Goal: Information Seeking & Learning: Learn about a topic

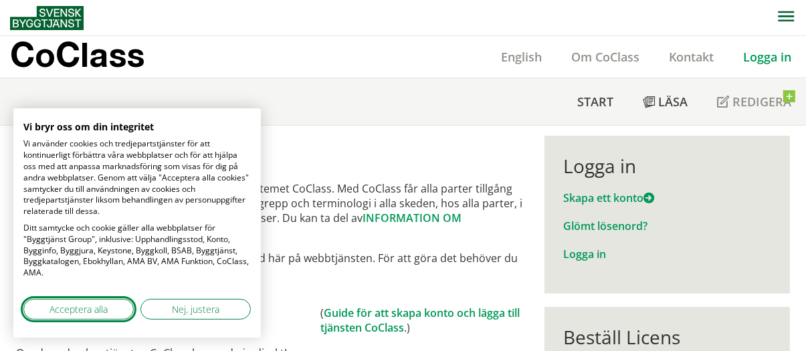
click at [73, 308] on span "Acceptera alla" at bounding box center [79, 310] width 58 height 14
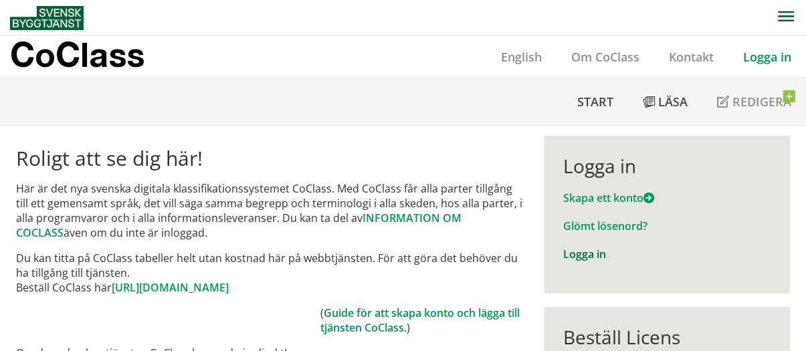
click at [583, 253] on link "Logga in" at bounding box center [585, 254] width 43 height 15
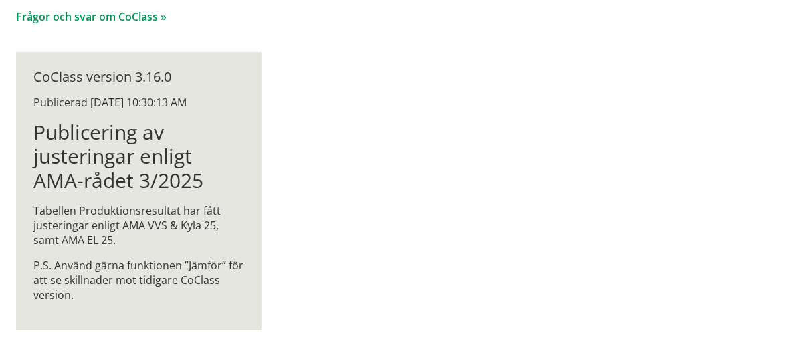
scroll to position [31, 0]
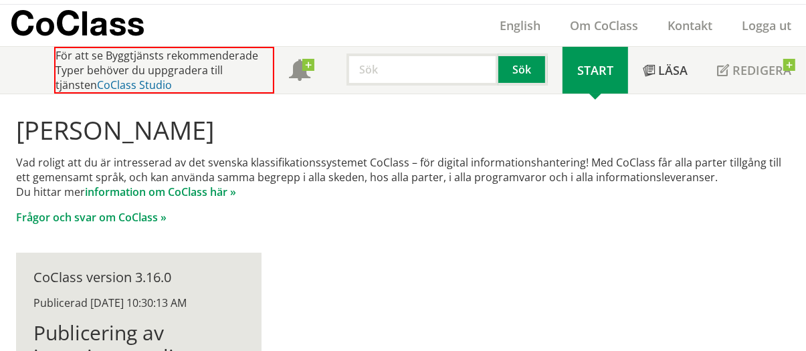
click at [105, 82] on link "CoClass Studio" at bounding box center [134, 85] width 75 height 15
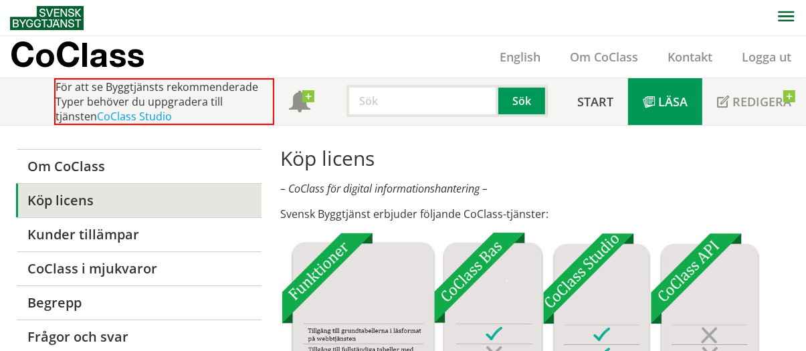
click at [655, 102] on span at bounding box center [649, 103] width 12 height 12
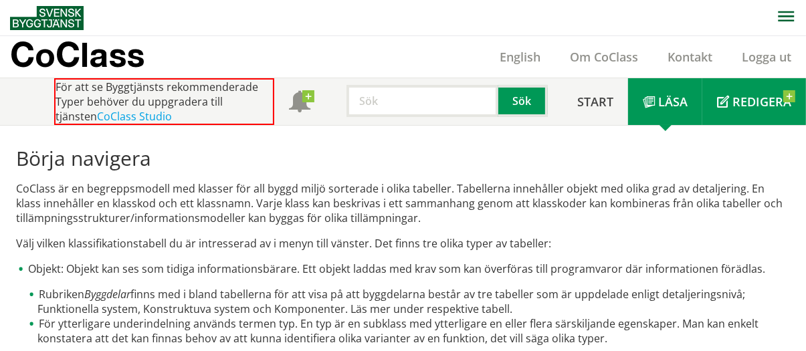
click at [737, 101] on span "Redigera" at bounding box center [762, 102] width 59 height 16
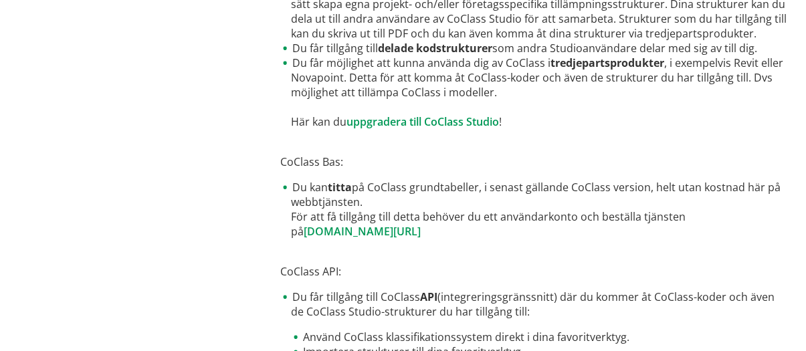
scroll to position [802, 0]
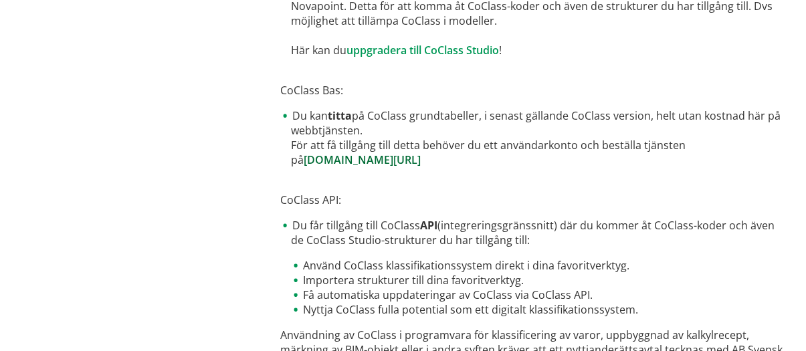
click at [396, 161] on link "[DOMAIN_NAME][URL]" at bounding box center [362, 160] width 117 height 15
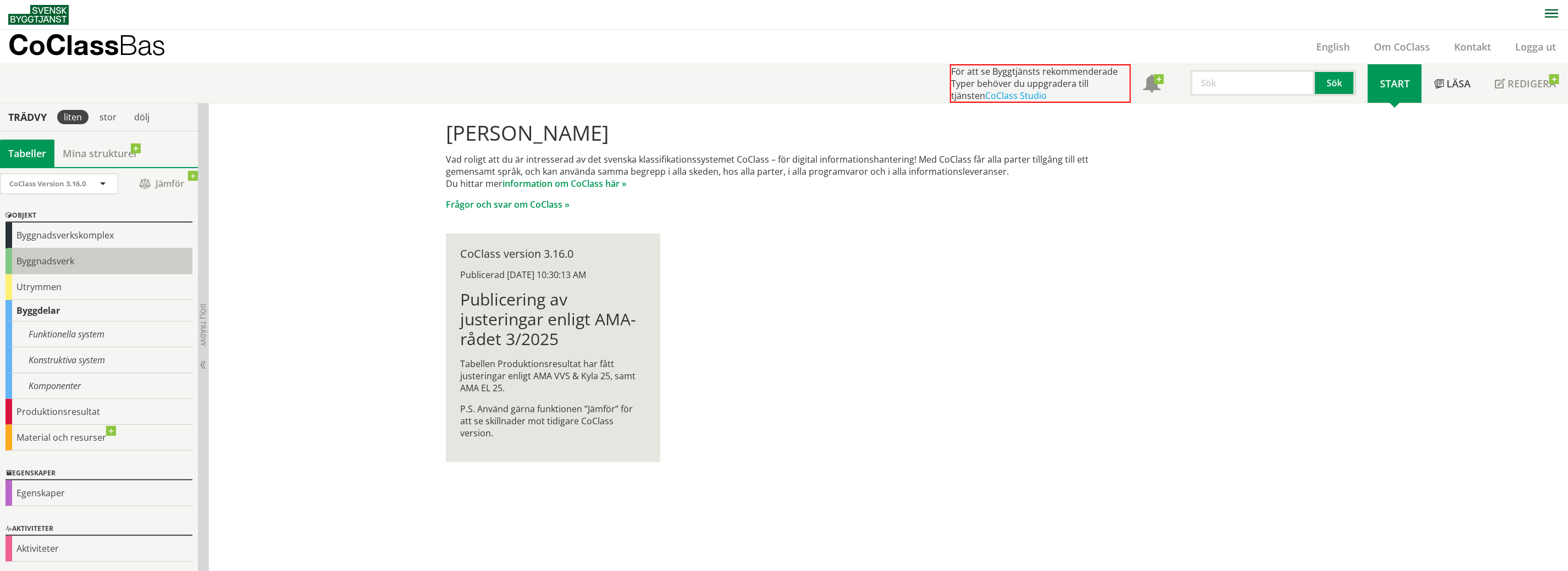
click at [89, 265] on div "Byggnadsverk" at bounding box center [99, 261] width 187 height 25
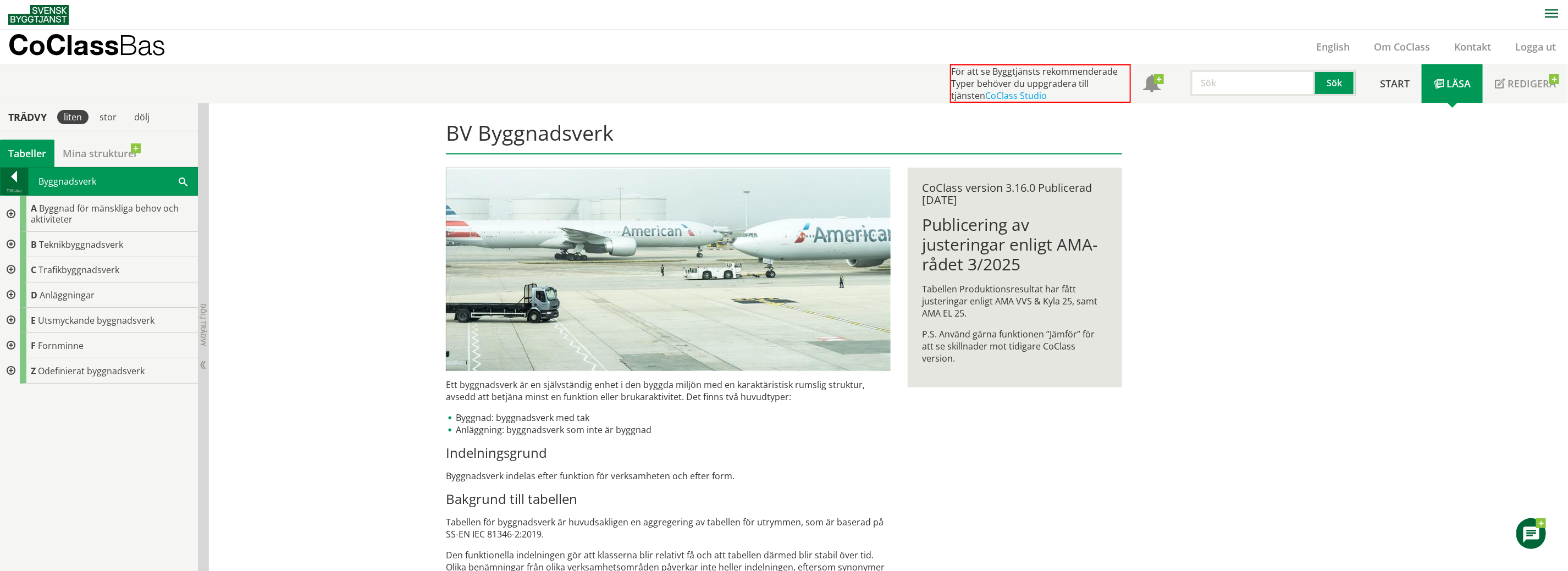
click at [19, 173] on div at bounding box center [14, 178] width 27 height 16
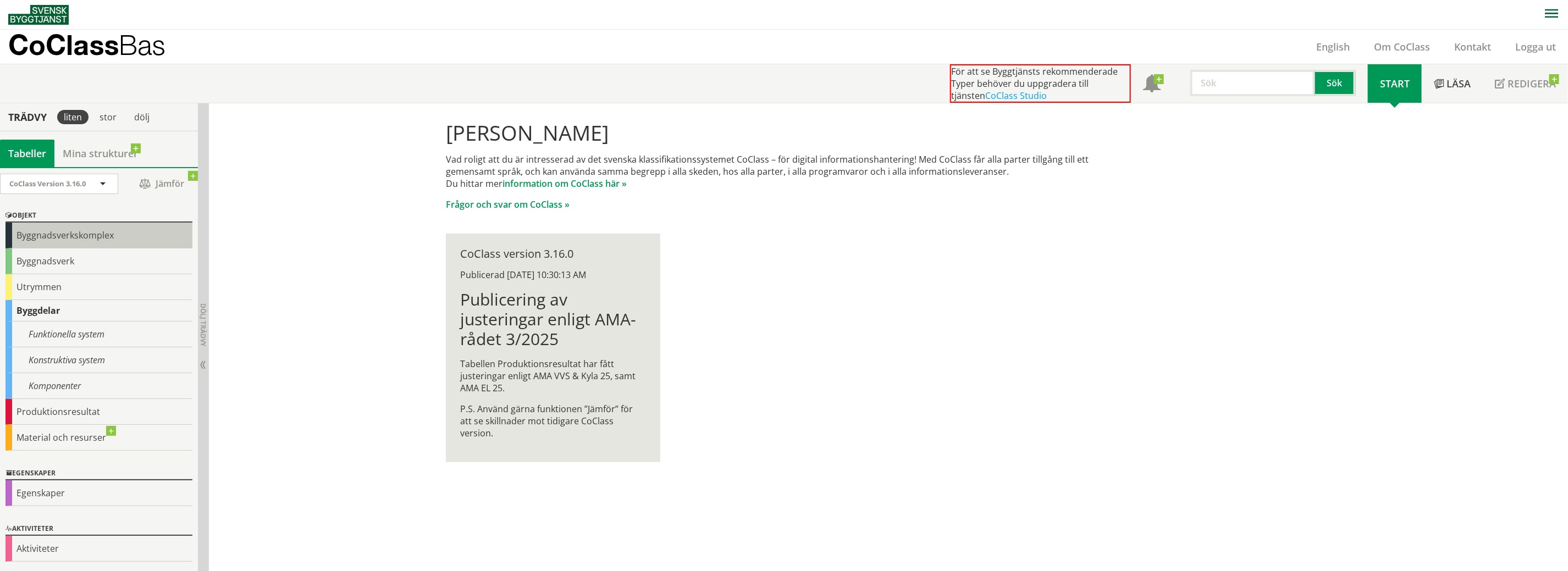
click at [71, 237] on div "Byggnadsverkskomplex" at bounding box center [99, 235] width 187 height 25
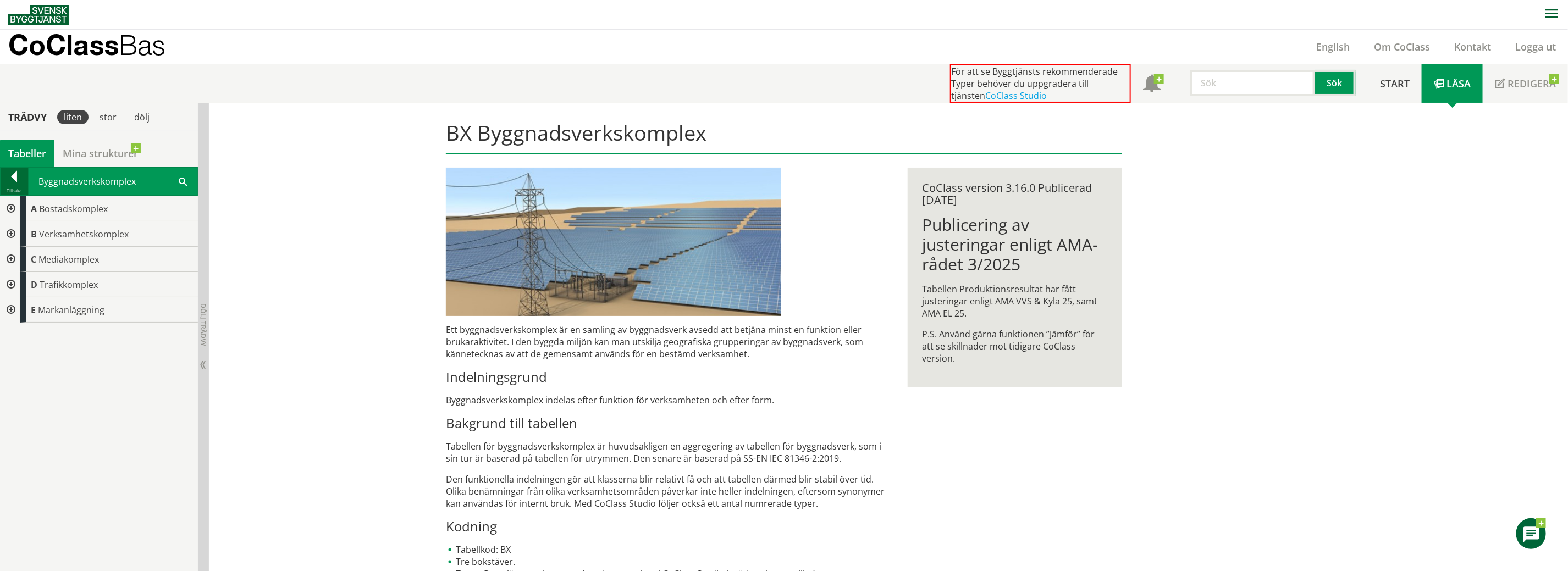
click at [18, 182] on div at bounding box center [14, 178] width 27 height 16
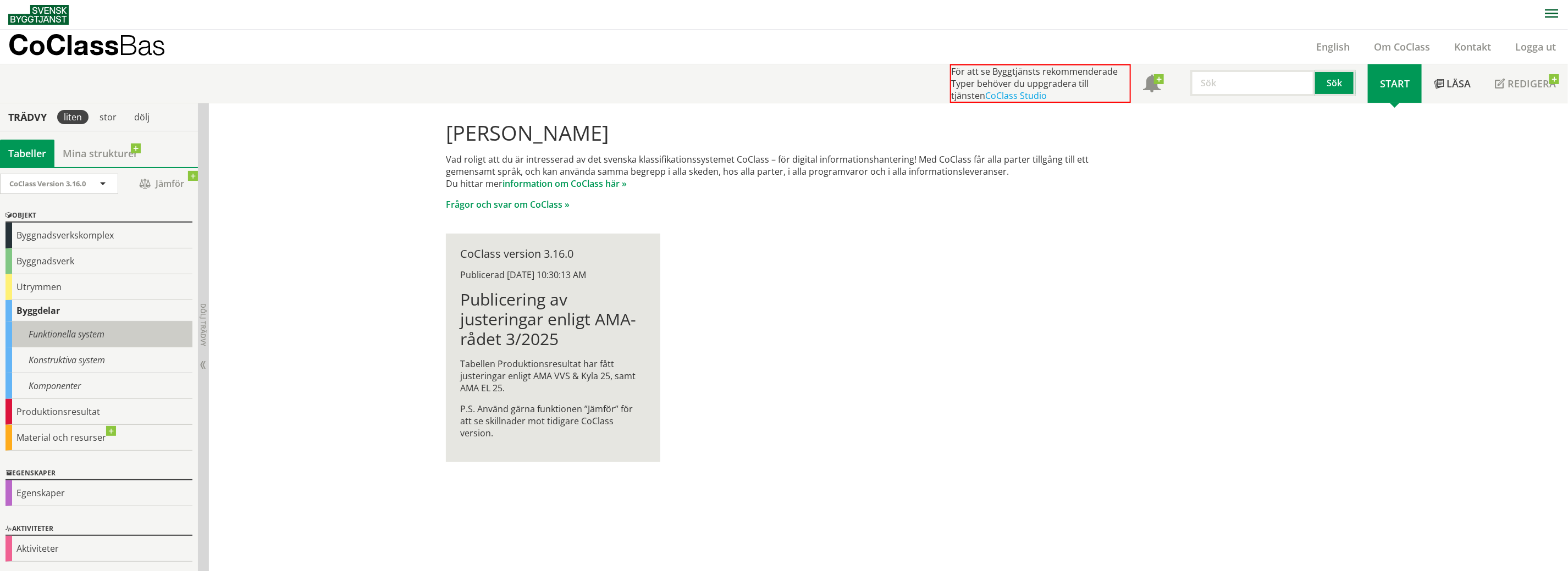
click at [88, 348] on div "Konstruktiva system" at bounding box center [99, 360] width 187 height 25
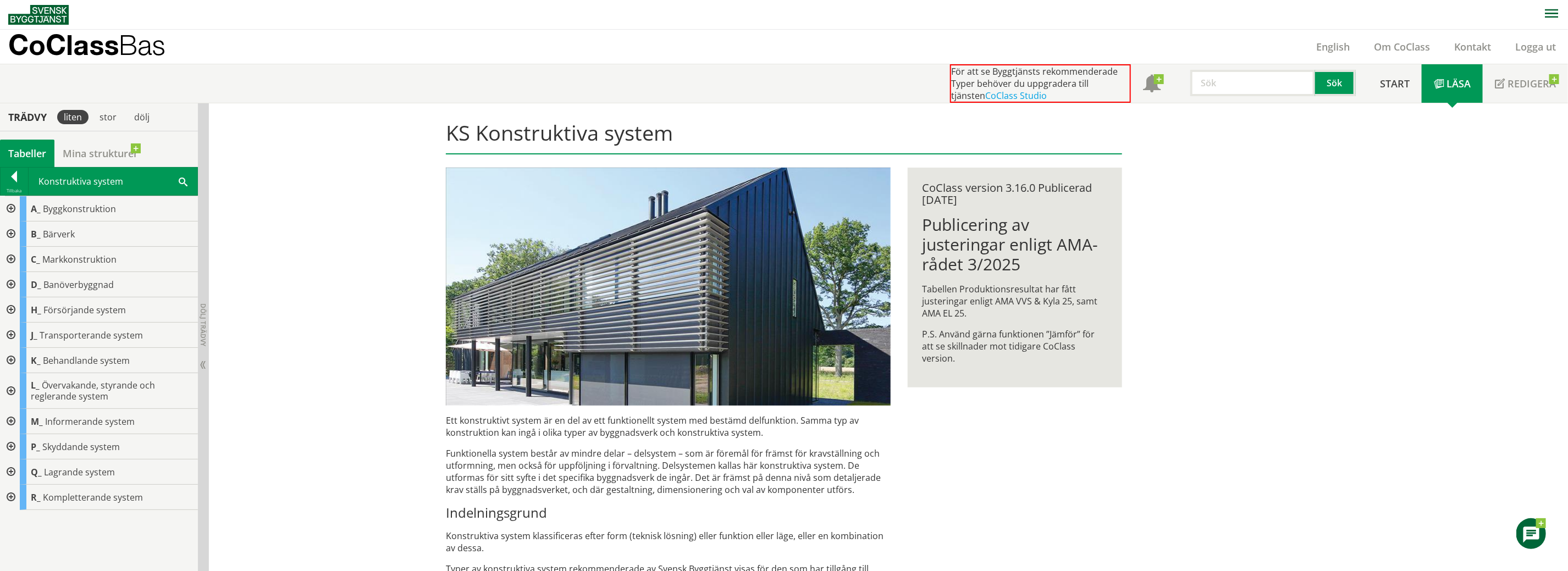
click at [12, 493] on div at bounding box center [10, 497] width 20 height 25
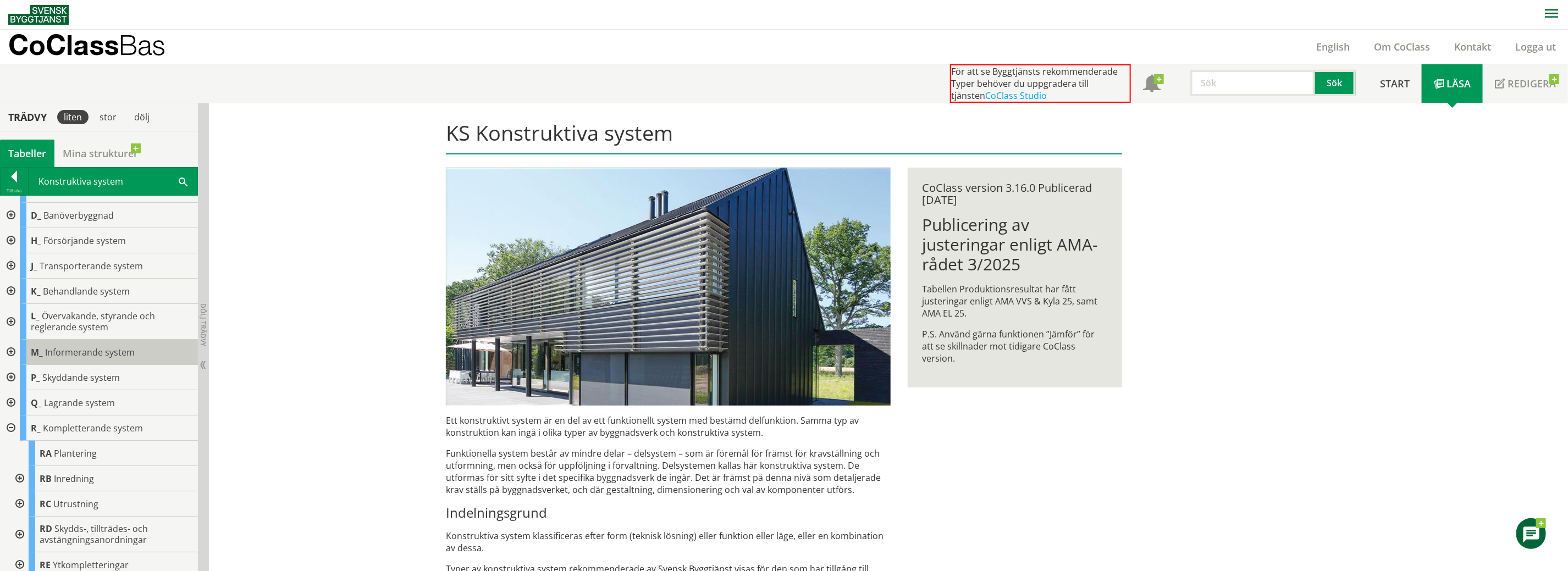
scroll to position [76, 0]
click at [19, 554] on div at bounding box center [19, 559] width 20 height 25
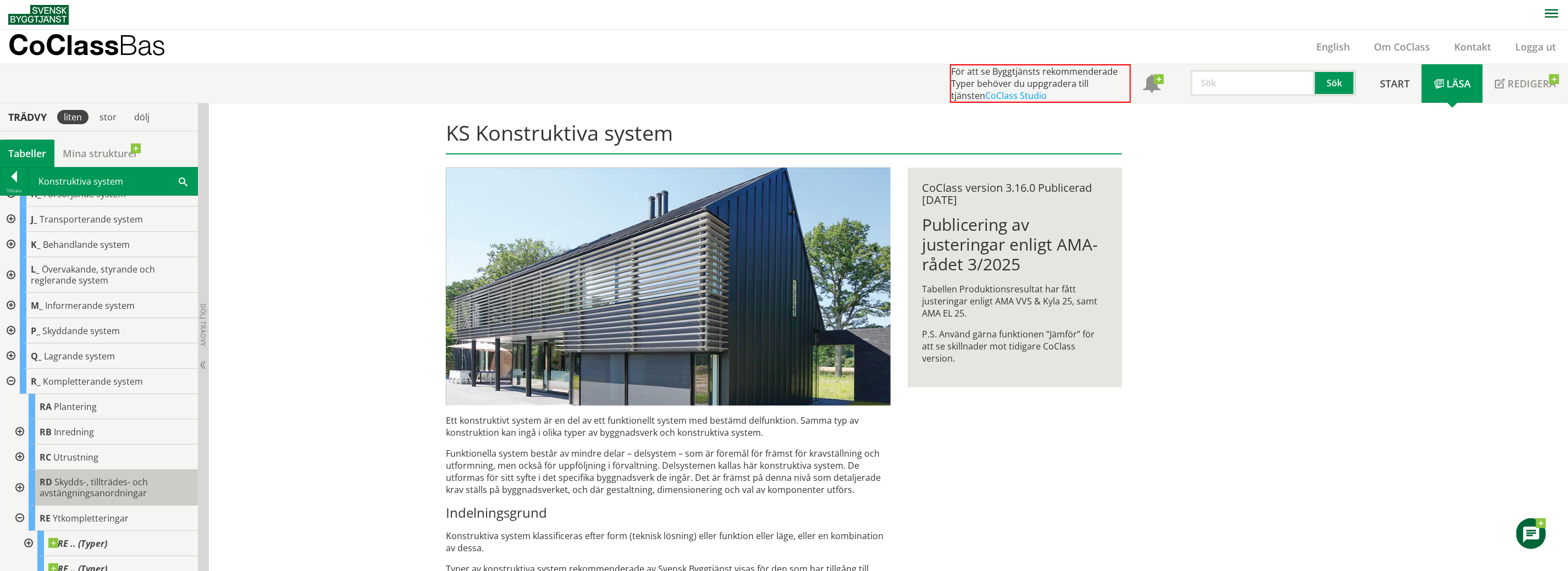
scroll to position [151, 0]
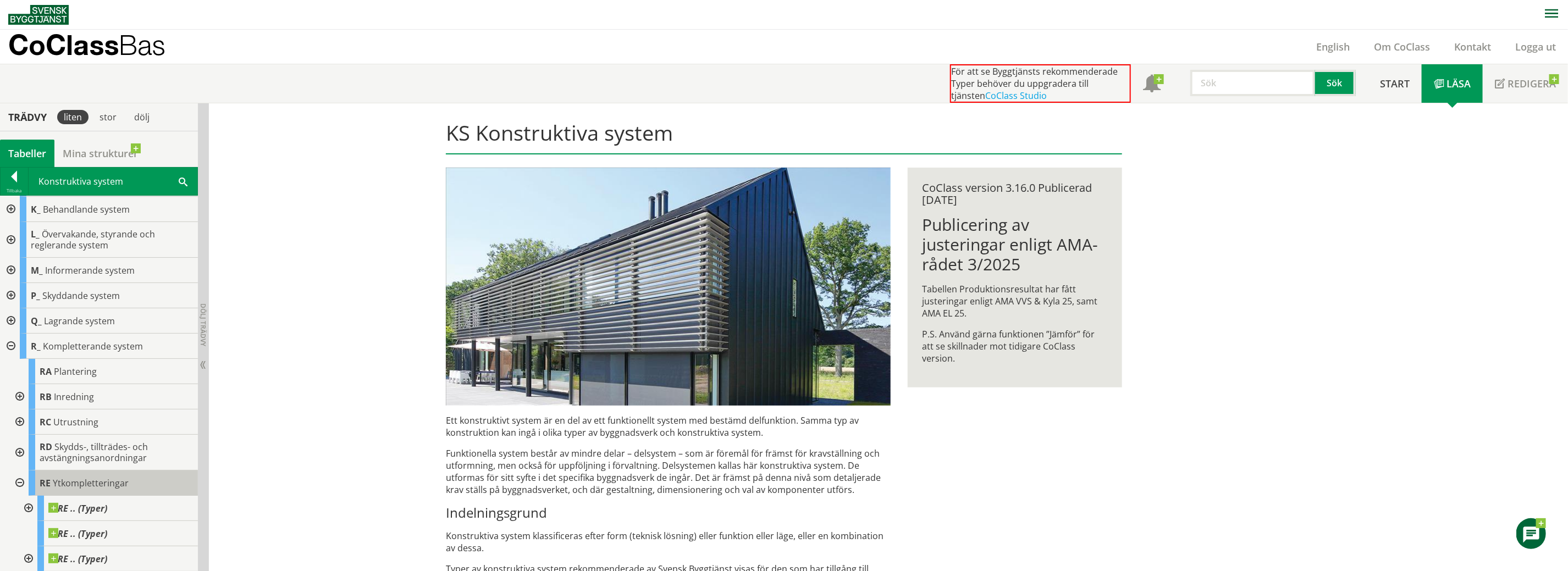
click at [82, 483] on span "Ytkompletteringar" at bounding box center [90, 483] width 76 height 12
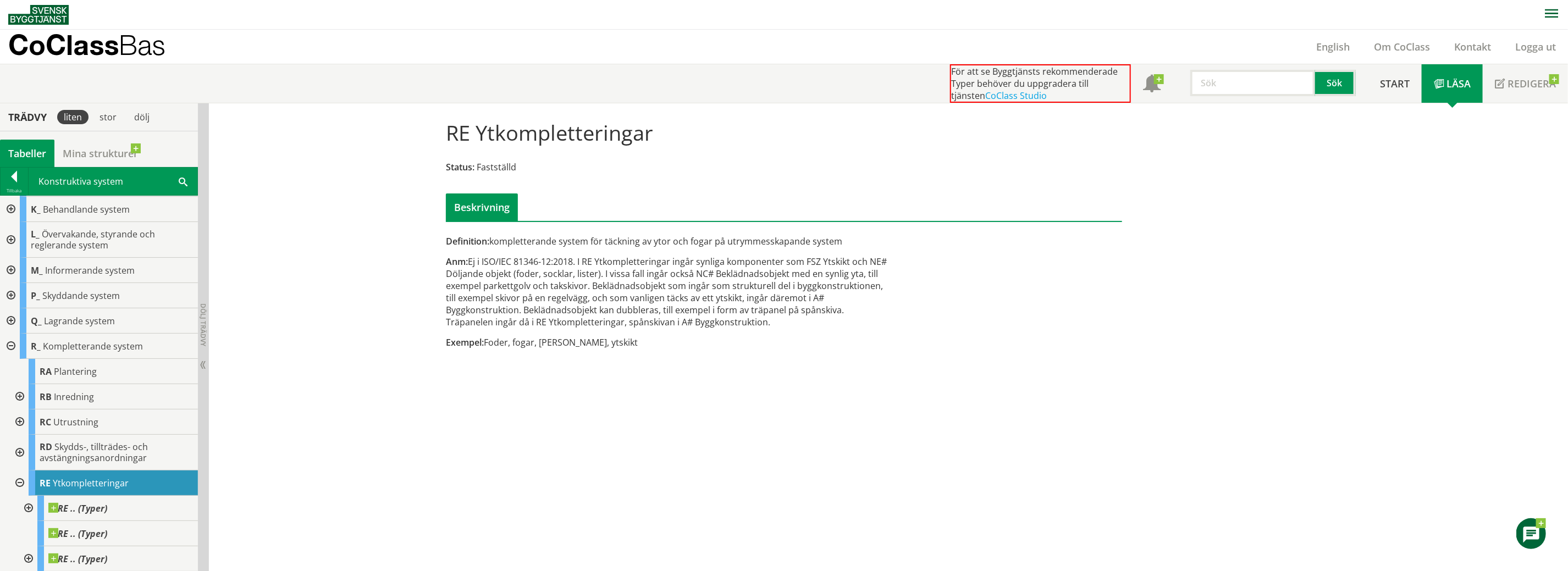
scroll to position [150, 0]
click at [30, 505] on div at bounding box center [27, 509] width 20 height 25
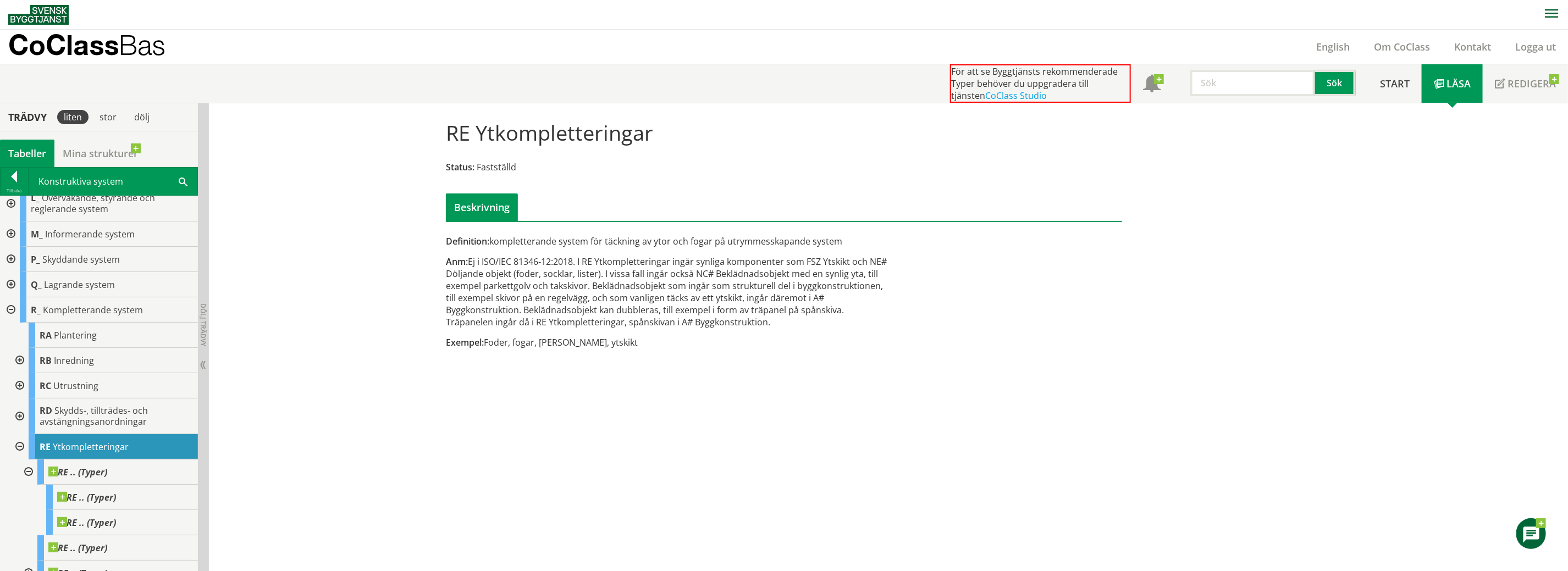
scroll to position [201, 0]
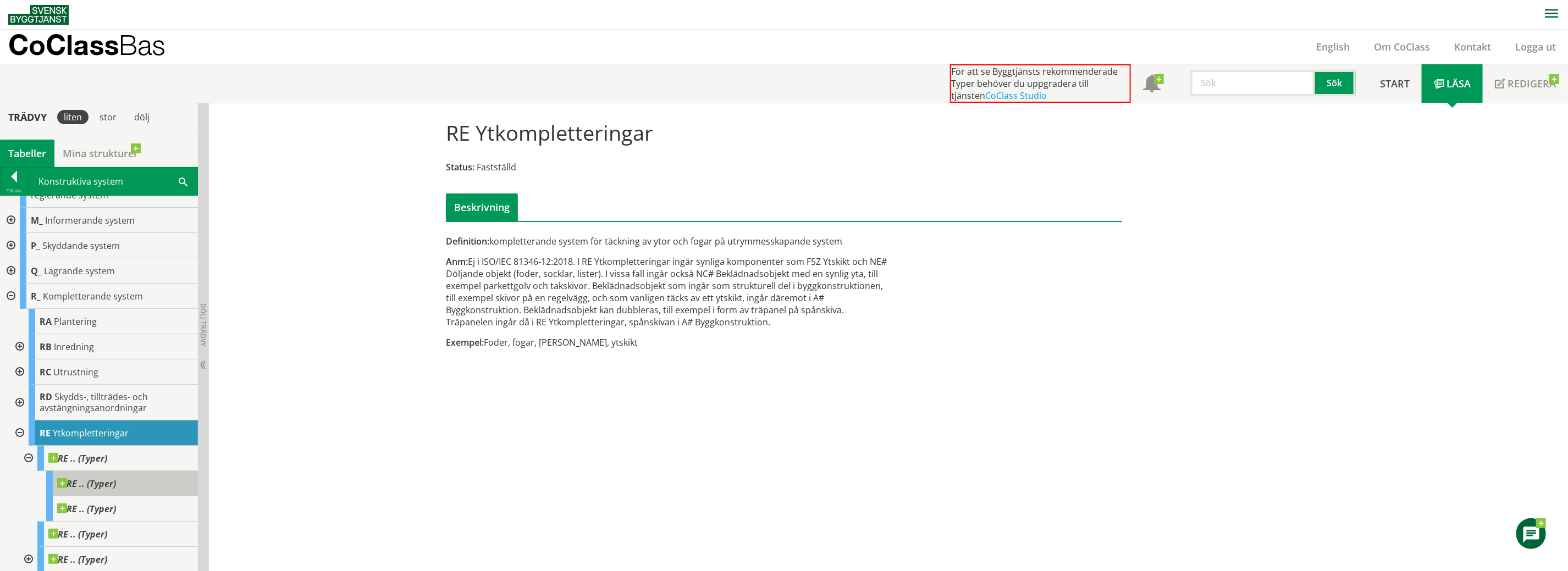
click at [107, 483] on span "RE .. (Typer)" at bounding box center [87, 483] width 59 height 11
click at [83, 460] on span "RE .. (Typer)" at bounding box center [78, 458] width 59 height 11
click at [69, 556] on span "RE .. (Typer)" at bounding box center [78, 559] width 59 height 11
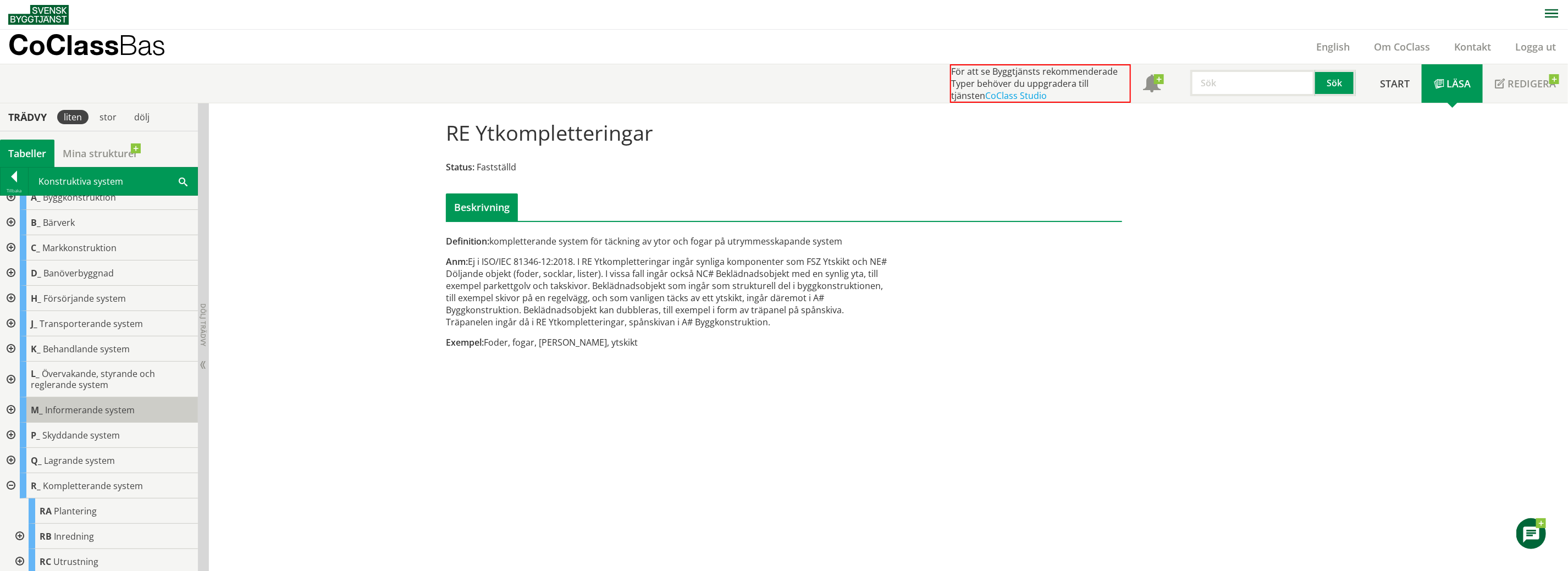
scroll to position [0, 0]
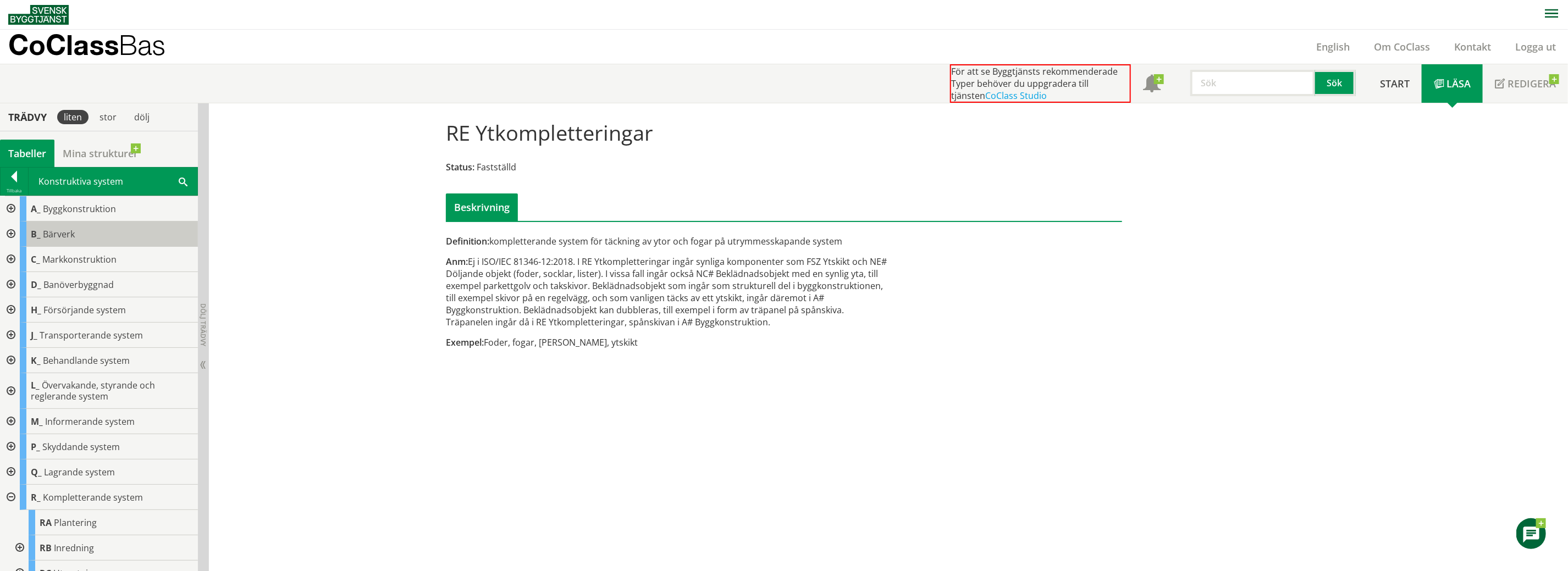
click at [48, 230] on span "Bärverk" at bounding box center [58, 234] width 32 height 12
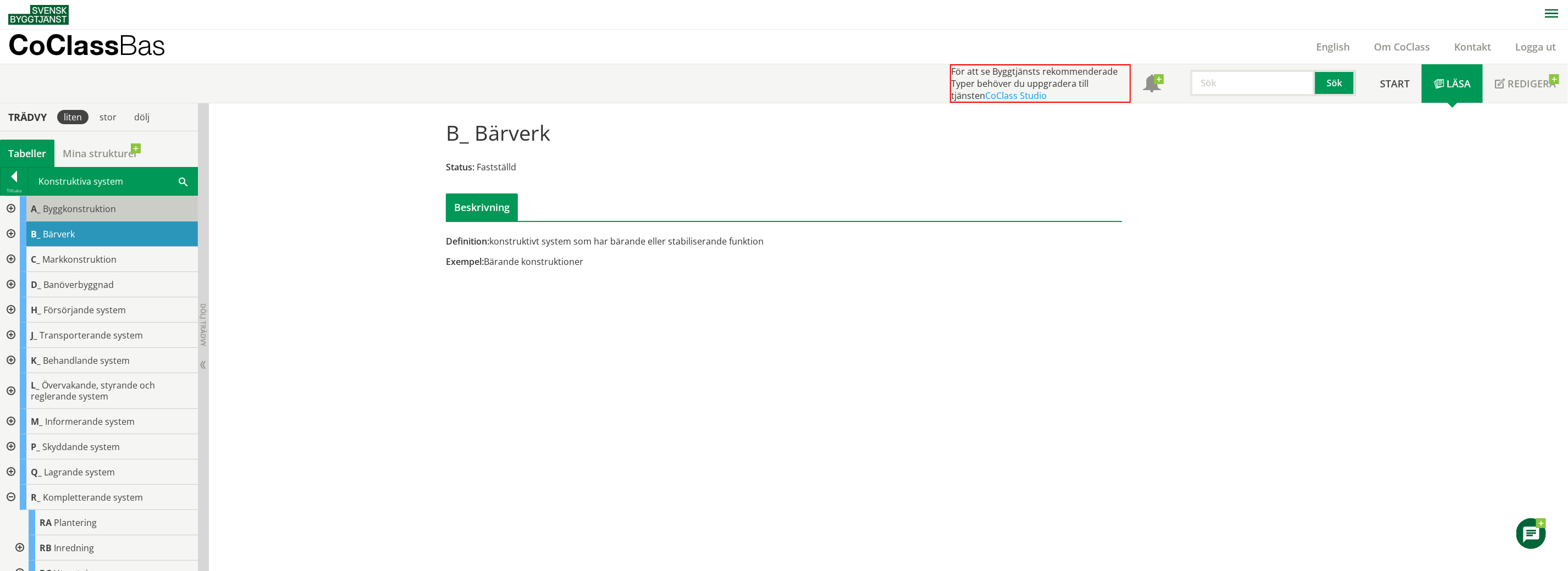
click at [72, 205] on span "Byggkonstruktion" at bounding box center [79, 209] width 73 height 12
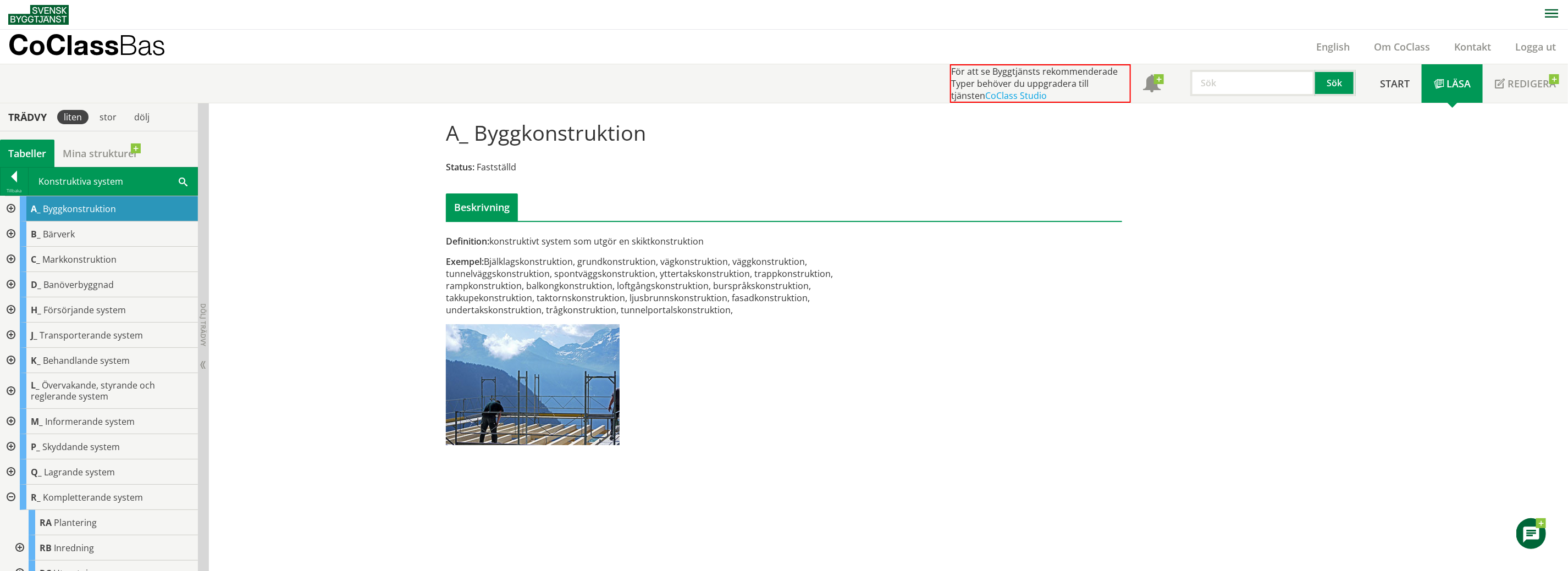
click at [9, 204] on div at bounding box center [10, 209] width 20 height 25
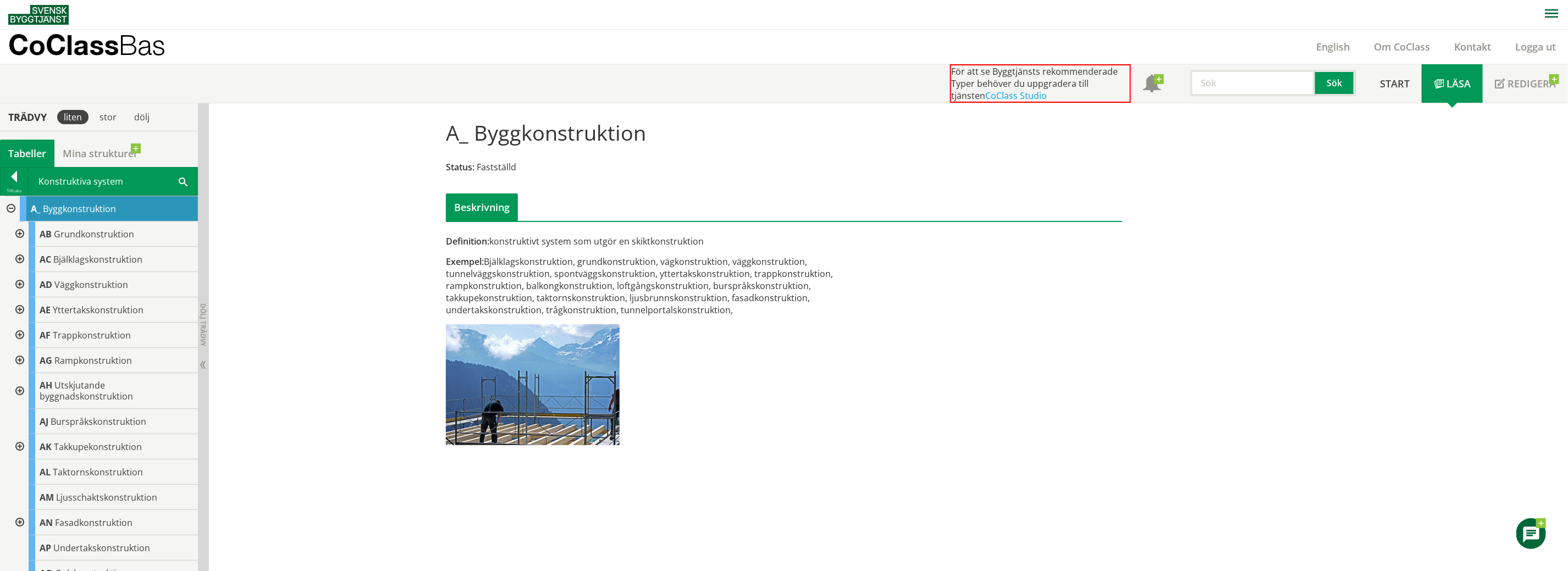
click at [19, 257] on div at bounding box center [19, 260] width 20 height 25
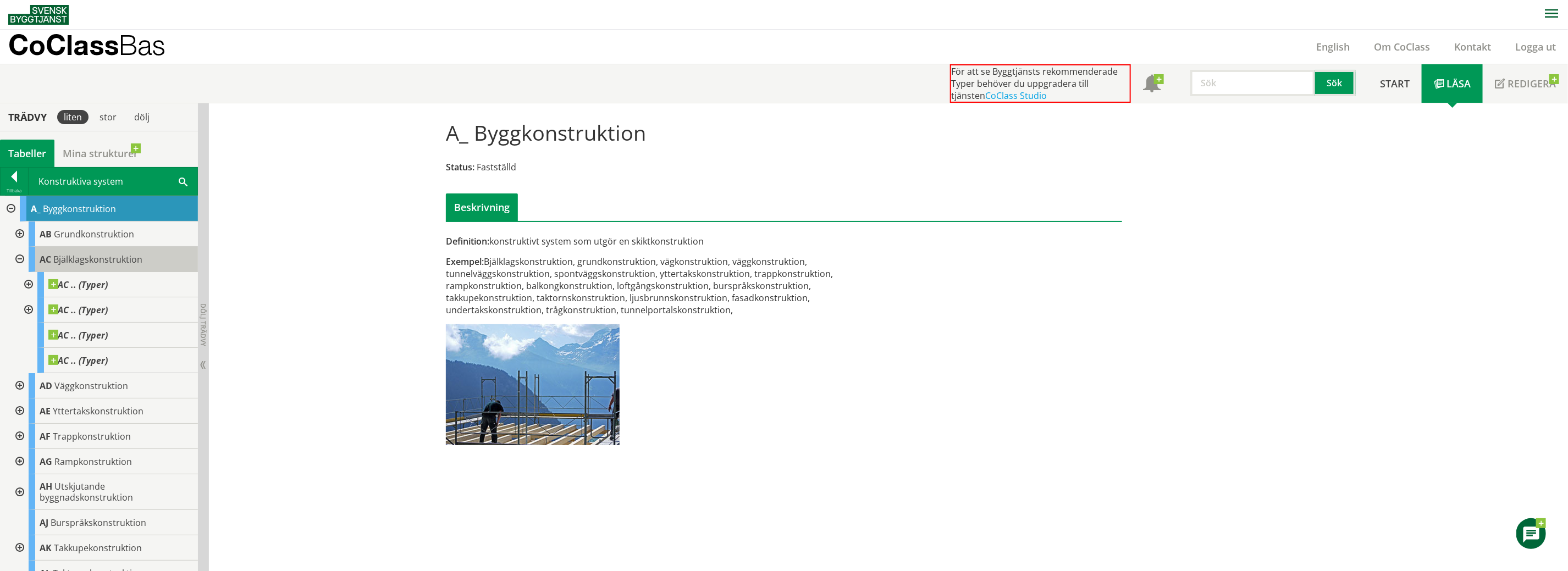
click at [113, 260] on span "Bjälklagskonstruktion" at bounding box center [98, 260] width 89 height 12
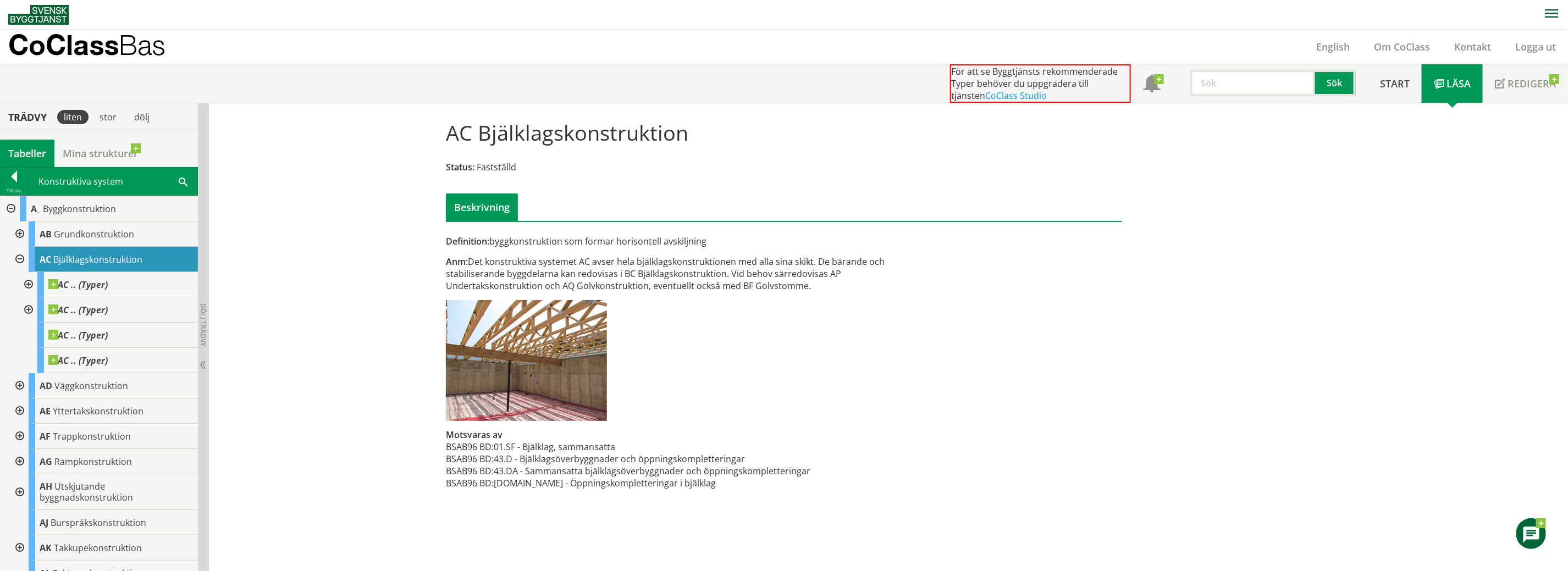
click at [1233, 70] on input "text" at bounding box center [1253, 83] width 125 height 26
paste input "25.11.01"
type input "25.11.01"
click at [1324, 88] on button "Sök" at bounding box center [1336, 83] width 41 height 26
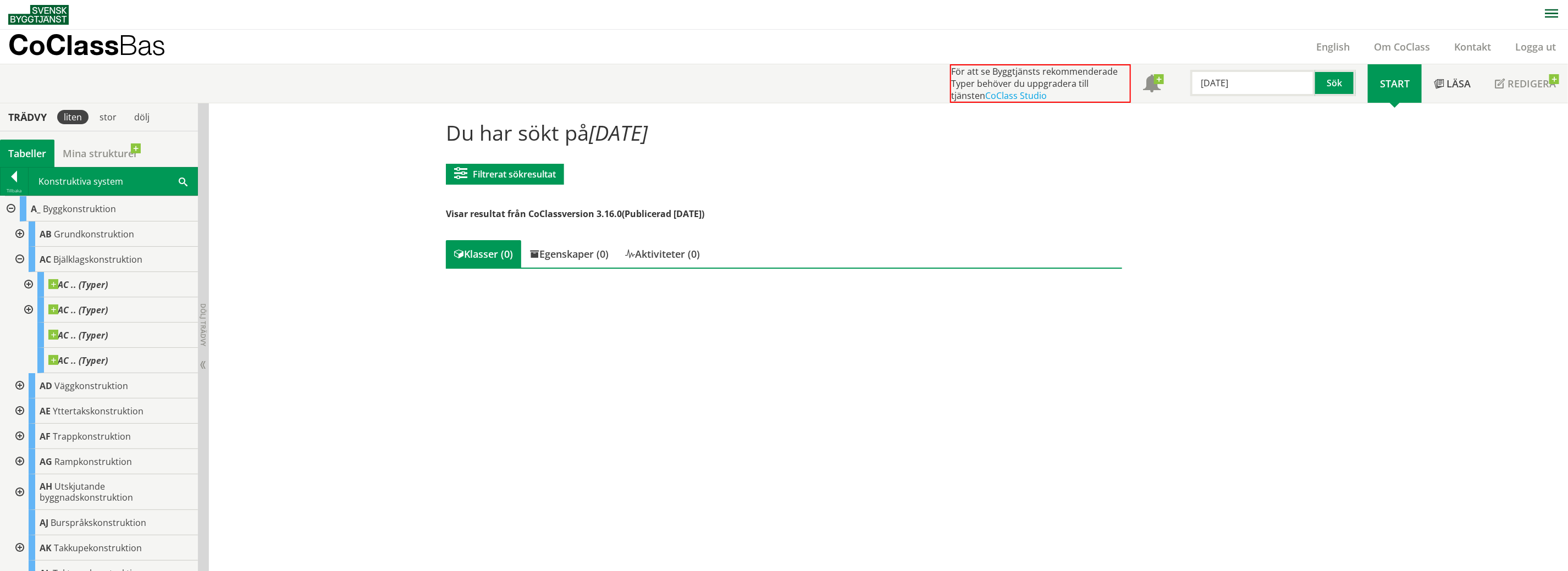
click at [184, 178] on span at bounding box center [183, 182] width 9 height 12
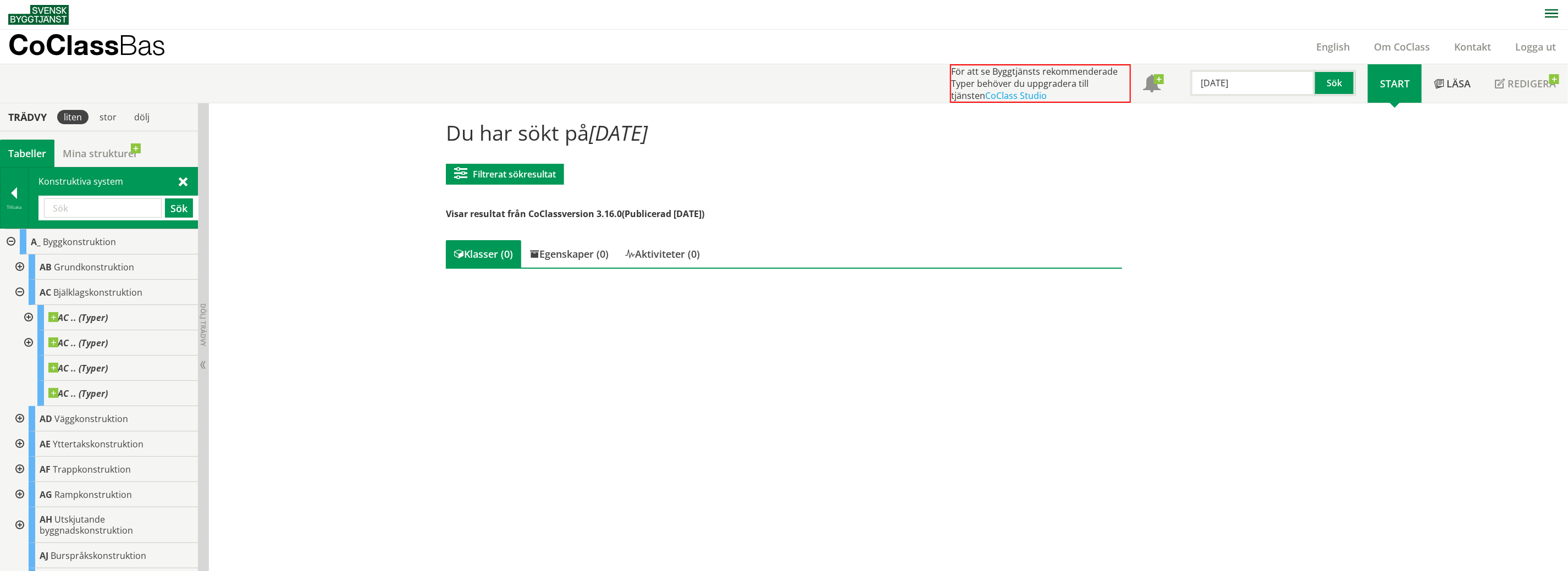
paste input "25.11.01"
type input "25.11.01"
click at [177, 206] on button "Sök" at bounding box center [179, 208] width 28 height 19
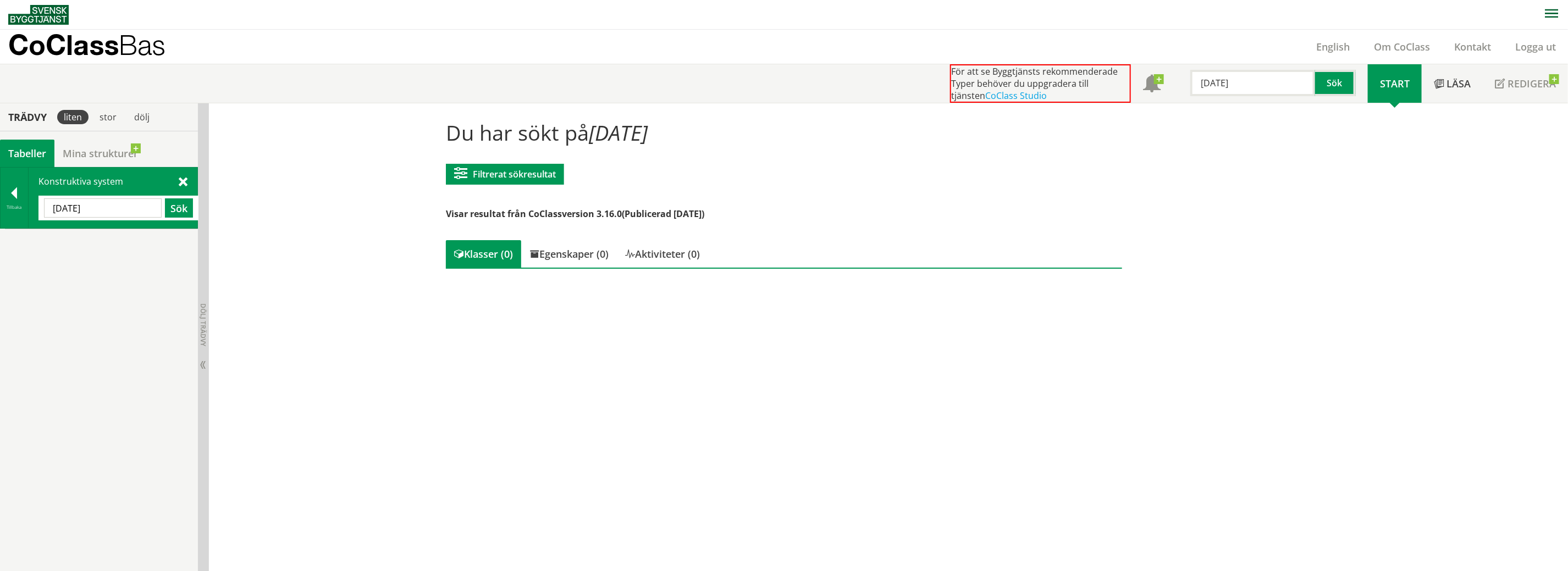
click at [13, 187] on div at bounding box center [14, 195] width 27 height 16
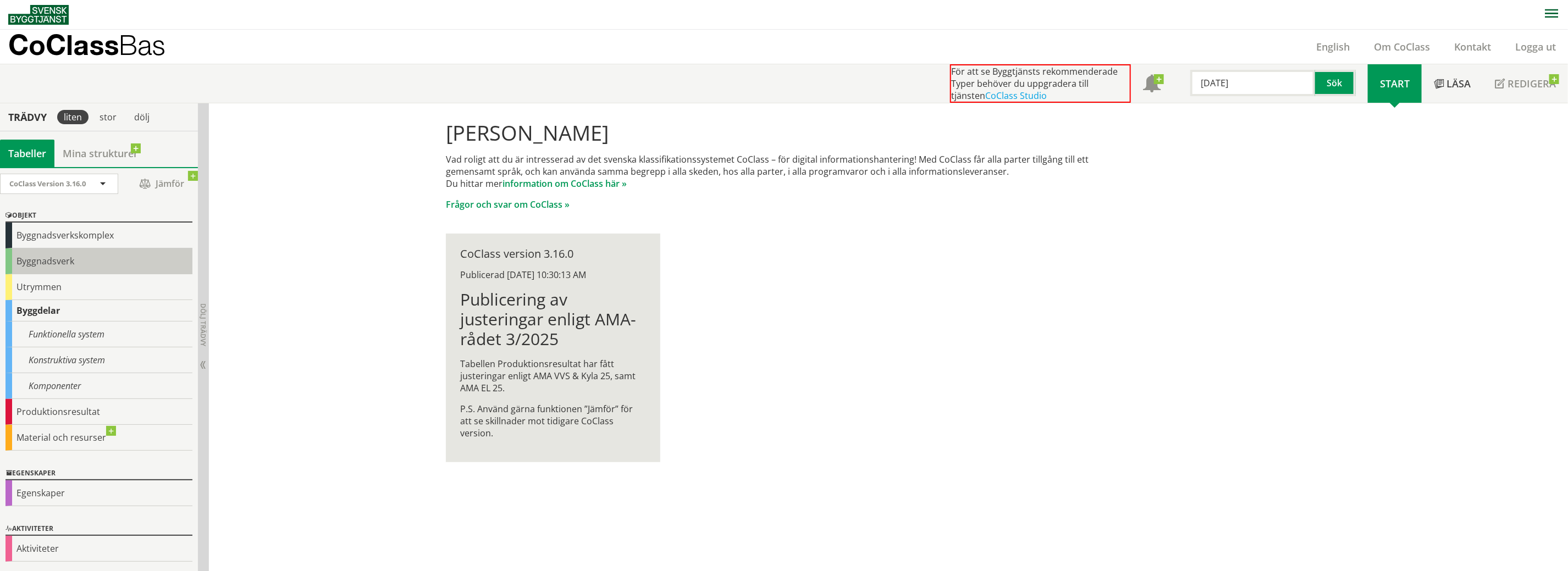
click at [55, 260] on div "Byggnadsverk" at bounding box center [99, 261] width 187 height 25
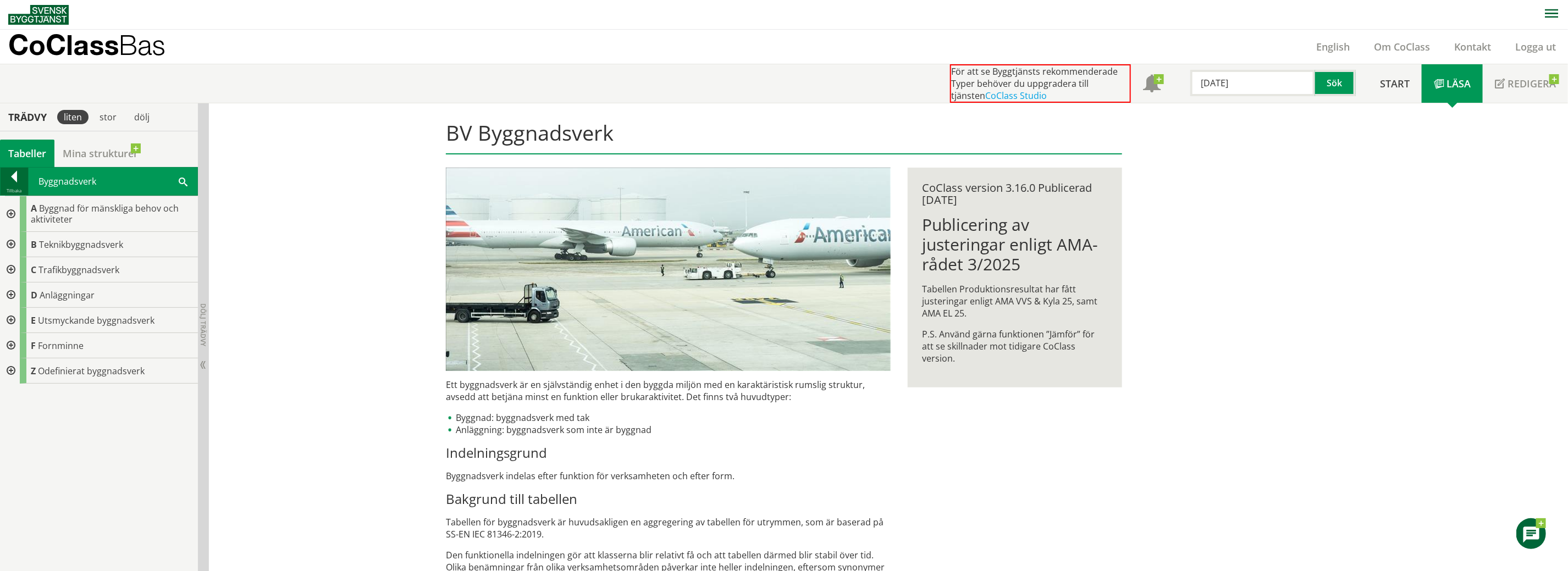
click at [8, 178] on div at bounding box center [14, 178] width 27 height 16
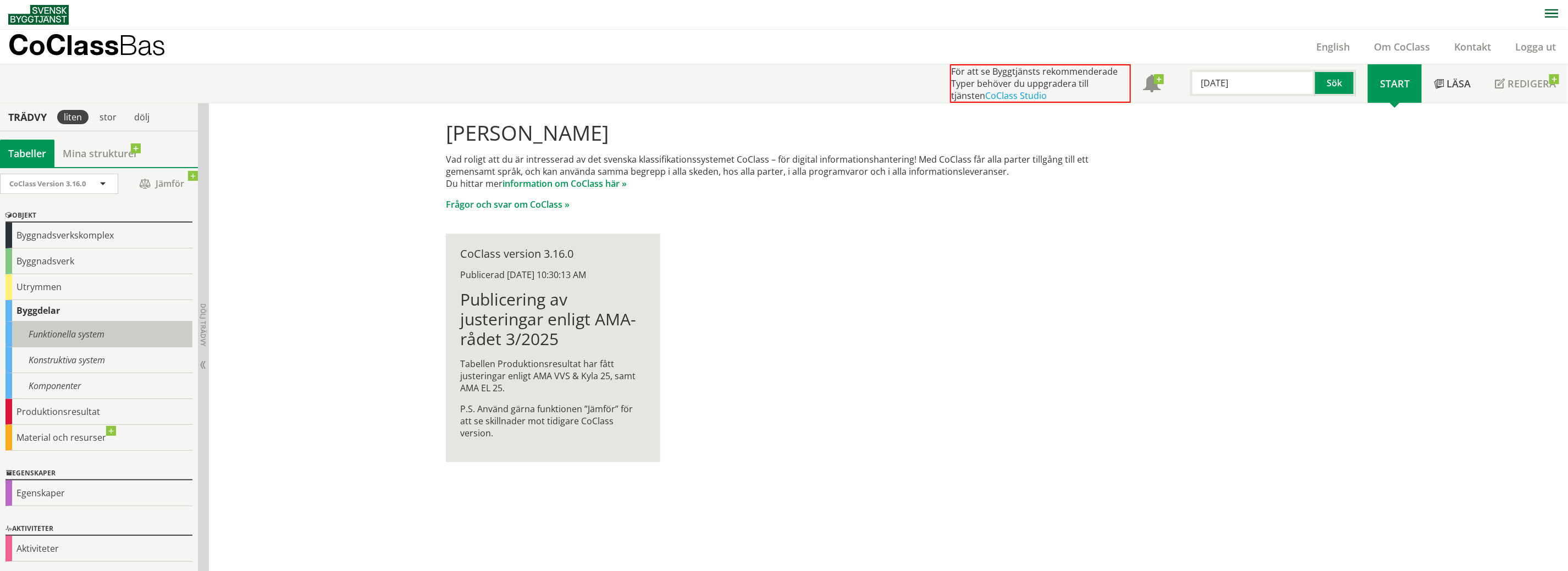
click at [106, 334] on div "Funktionella system" at bounding box center [99, 334] width 187 height 25
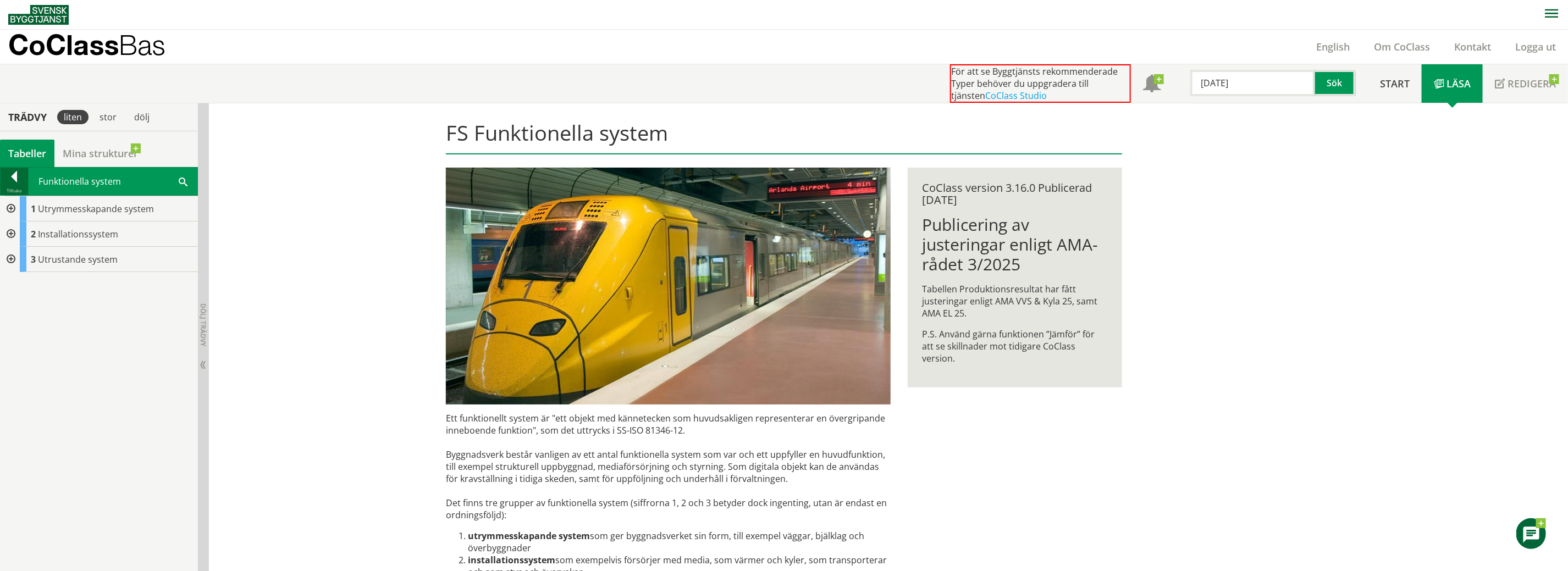
click at [23, 180] on div at bounding box center [14, 178] width 27 height 16
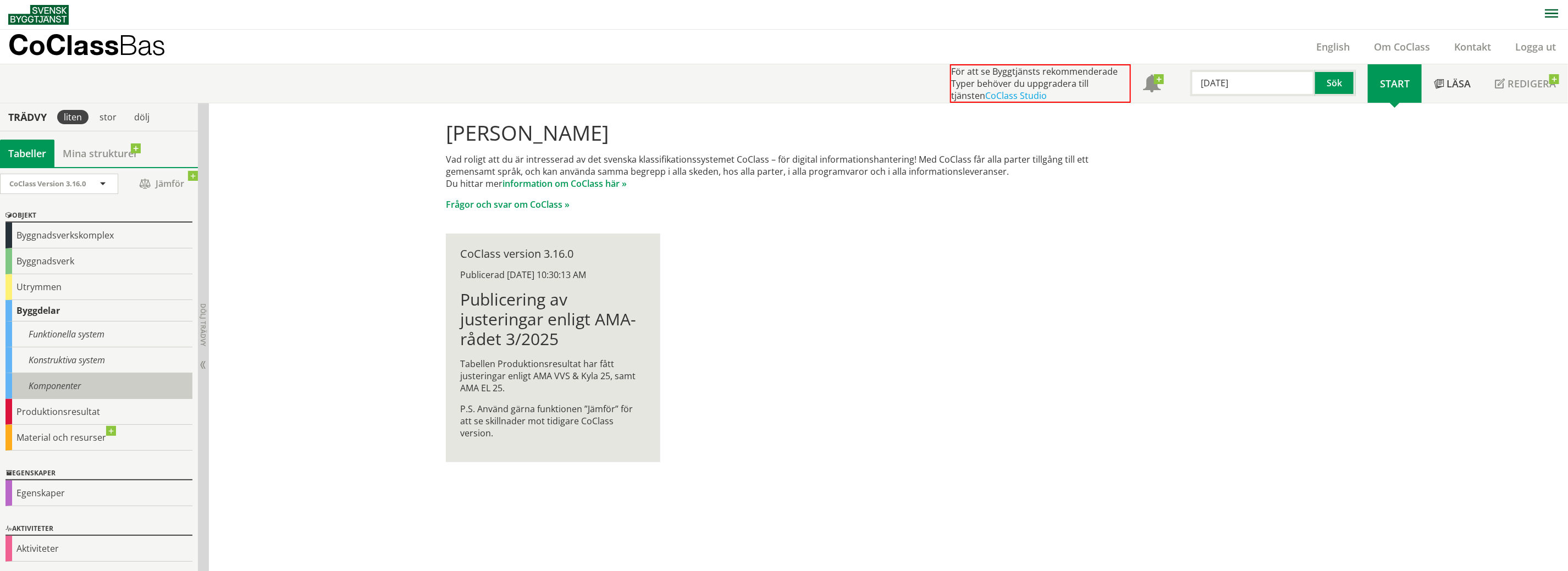
click at [62, 381] on div "Komponenter" at bounding box center [99, 385] width 187 height 25
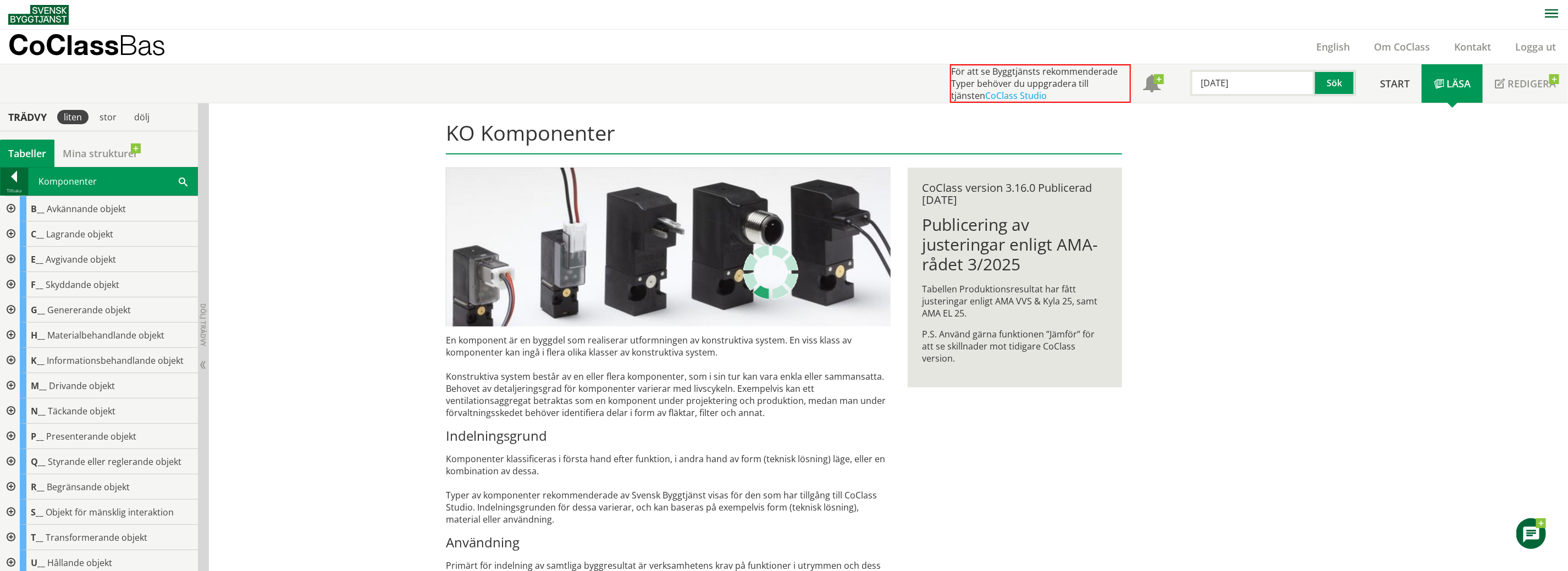
click at [20, 184] on div at bounding box center [14, 178] width 27 height 16
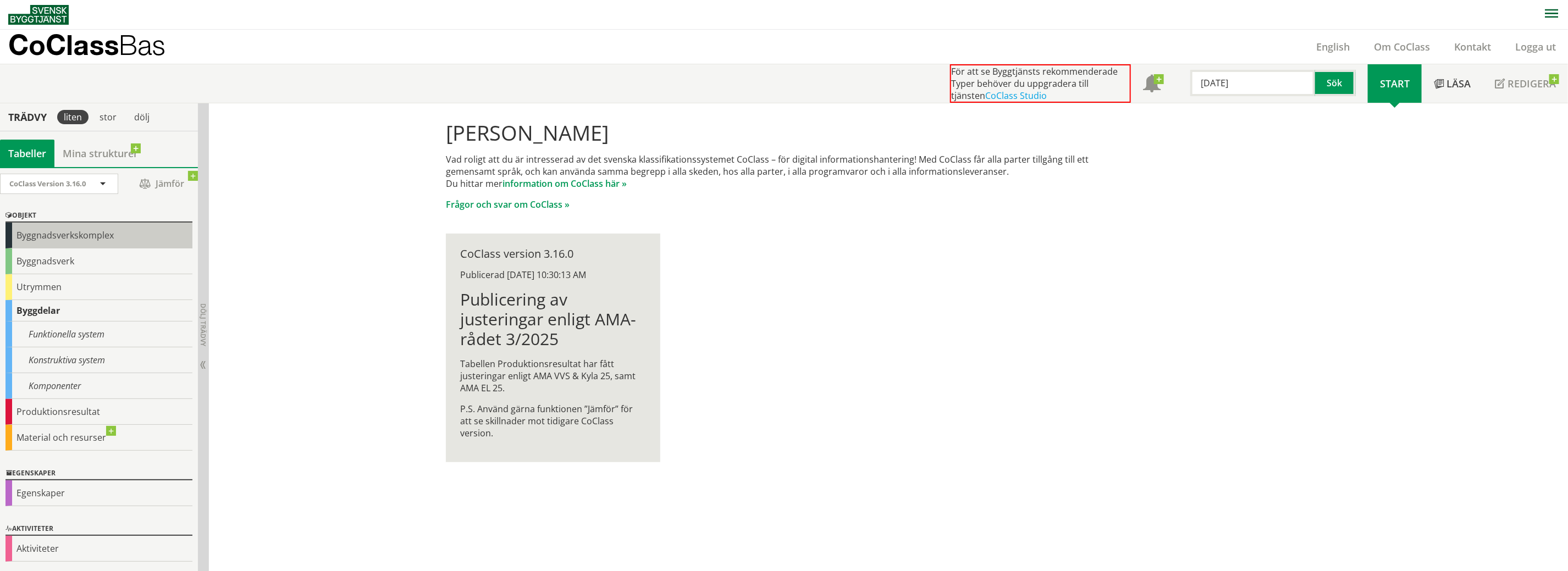
click at [67, 236] on div "Byggnadsverkskomplex" at bounding box center [99, 235] width 187 height 25
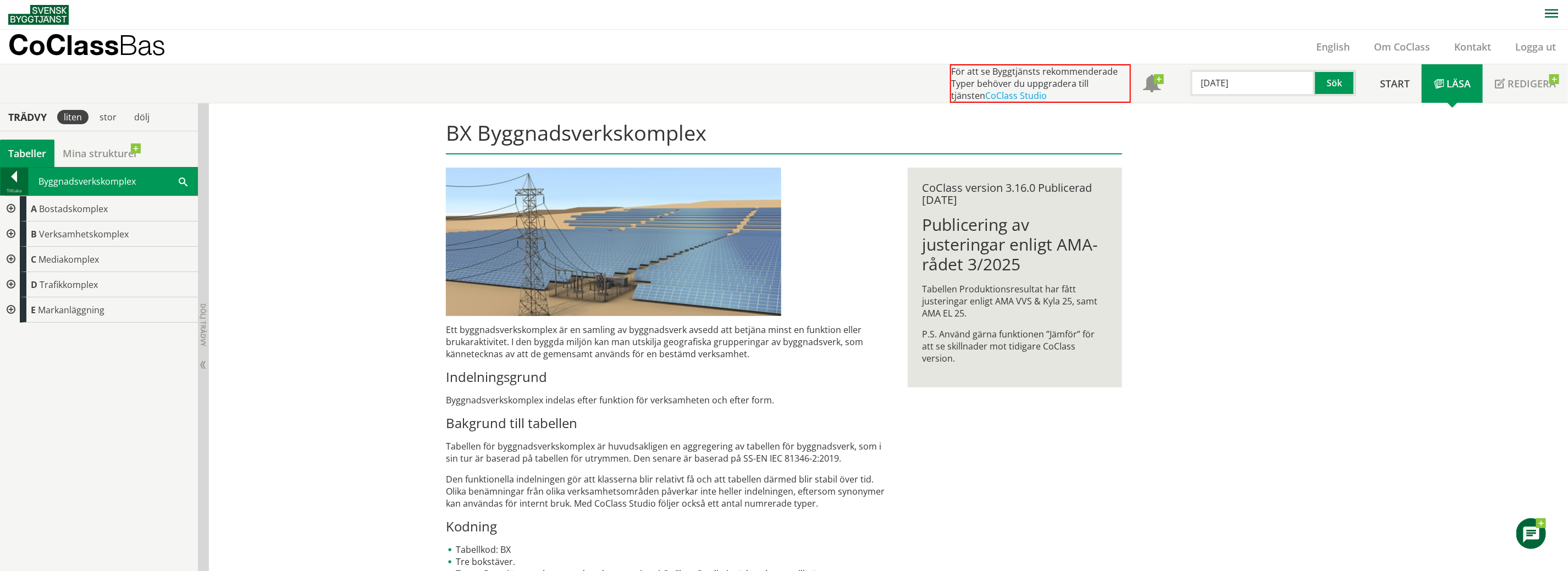
click at [11, 177] on div at bounding box center [14, 178] width 27 height 16
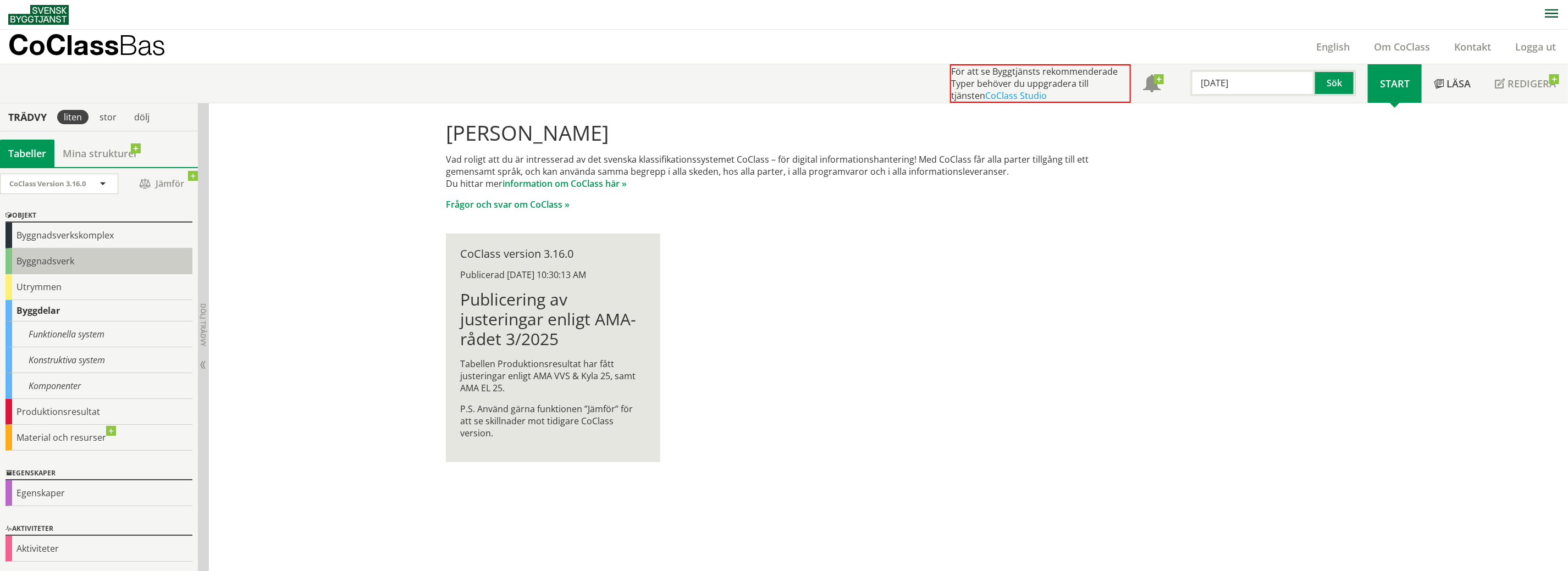
click at [60, 260] on div "Byggnadsverk" at bounding box center [99, 261] width 187 height 25
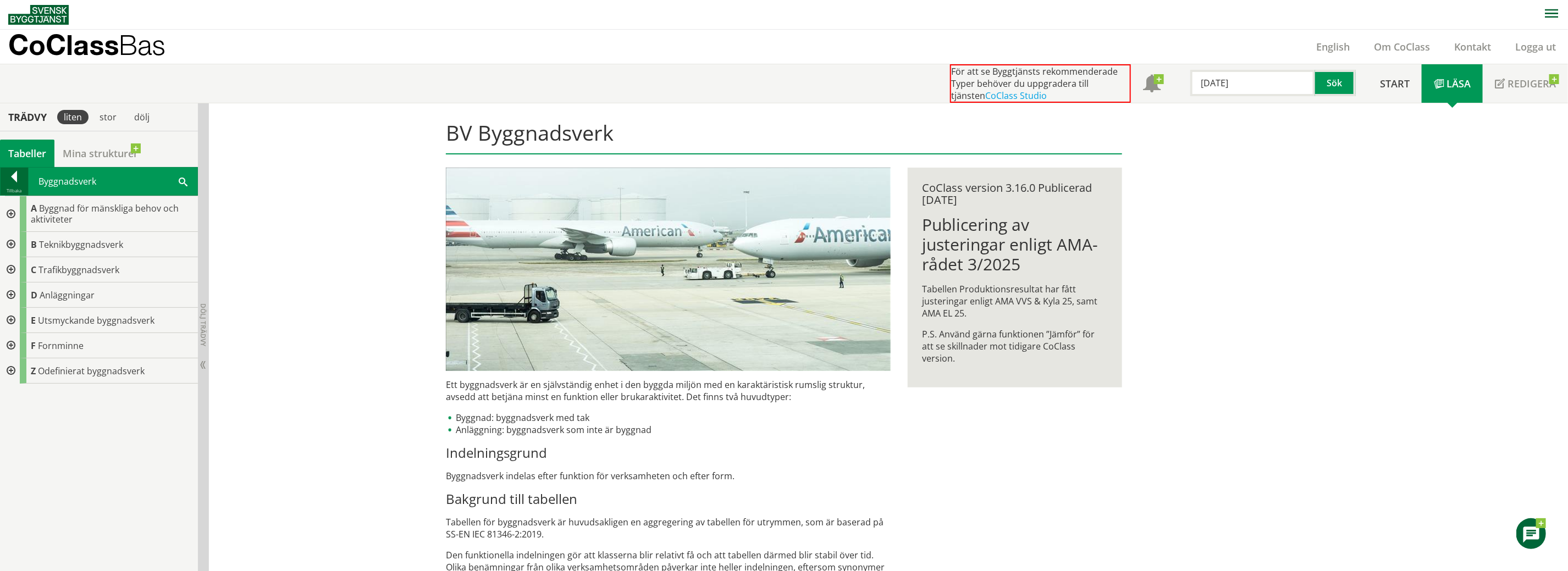
click at [11, 177] on div at bounding box center [14, 178] width 27 height 16
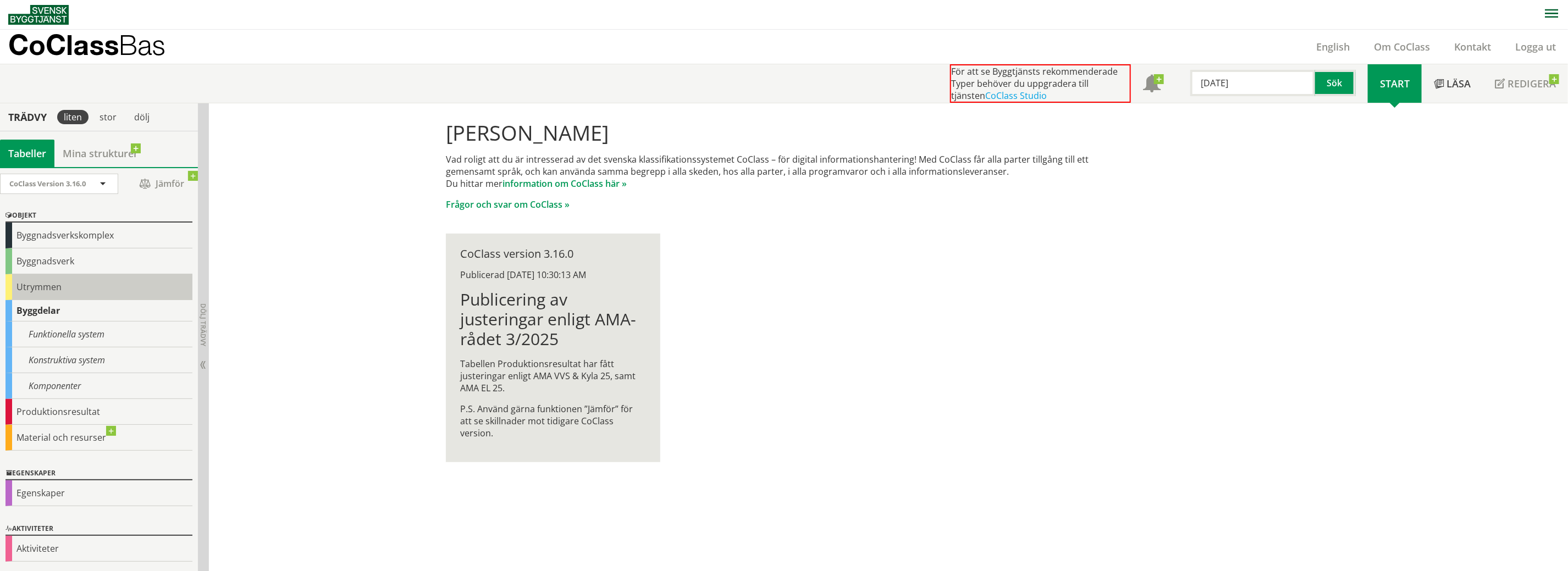
click at [66, 286] on div "Utrymmen" at bounding box center [99, 287] width 187 height 25
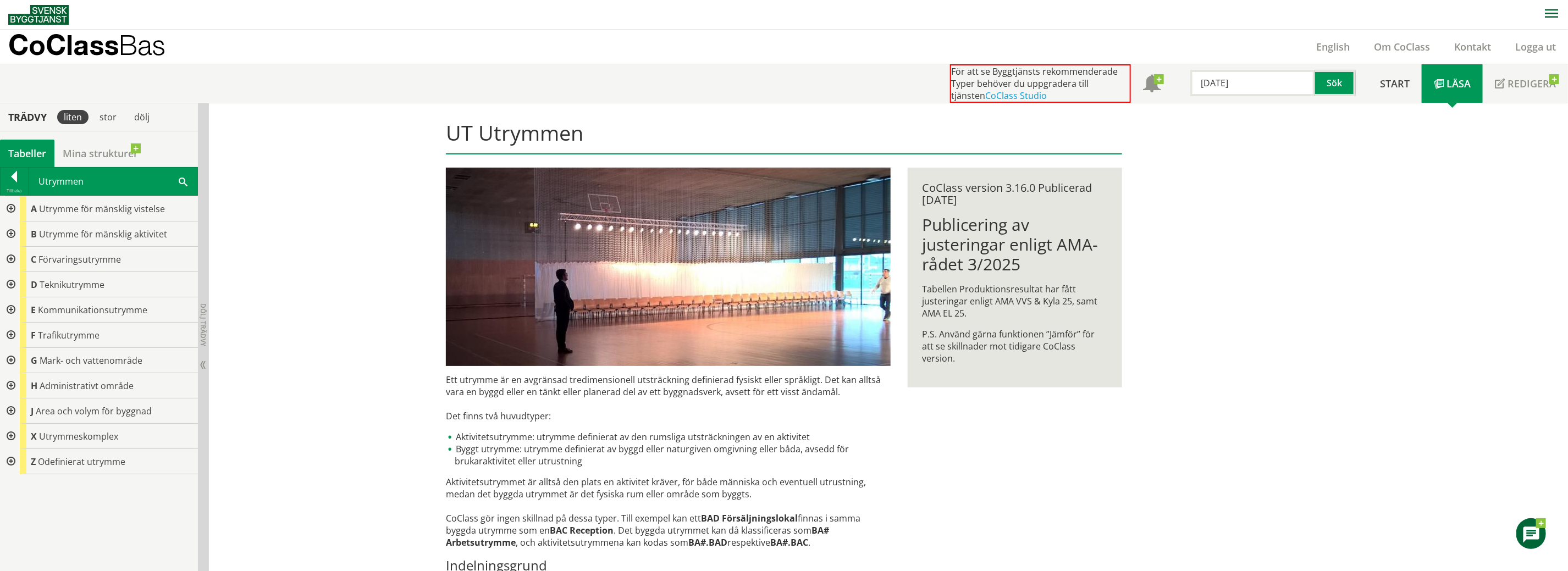
click at [0, 177] on div "Tillbaka Utrymmen Sök" at bounding box center [99, 181] width 198 height 29
click at [12, 181] on div at bounding box center [14, 178] width 27 height 16
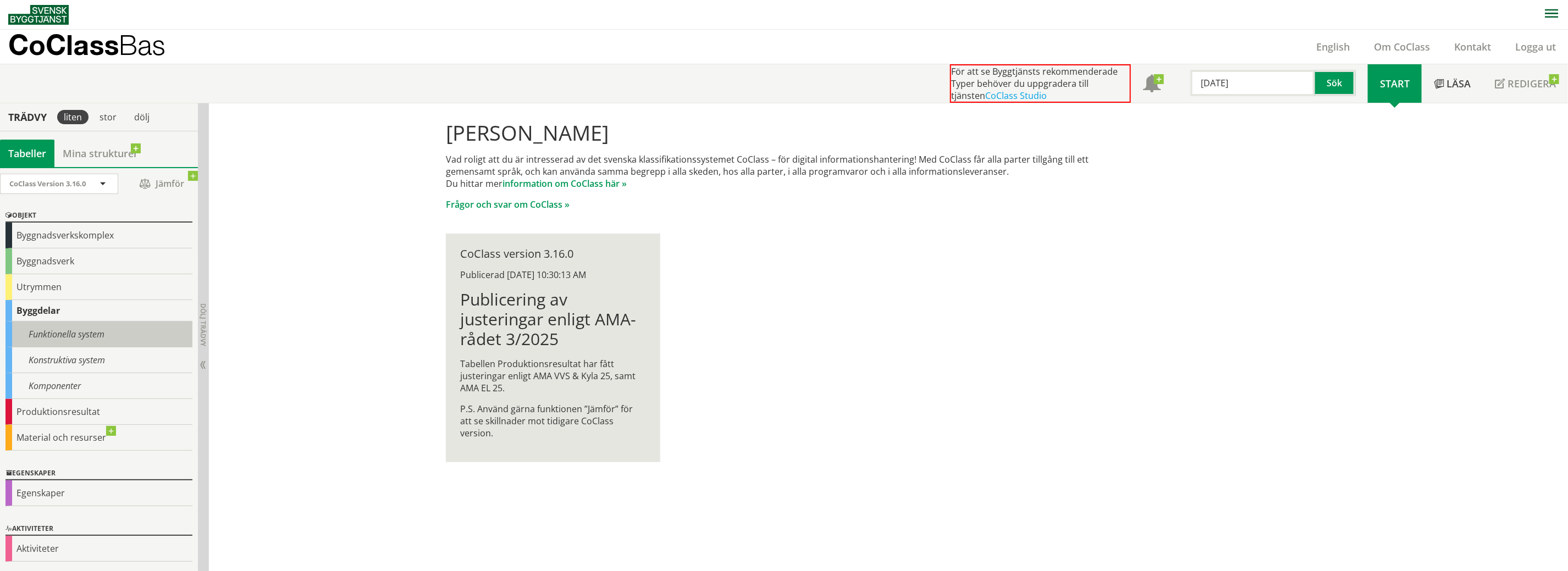
click at [67, 329] on div "Funktionella system" at bounding box center [99, 334] width 187 height 25
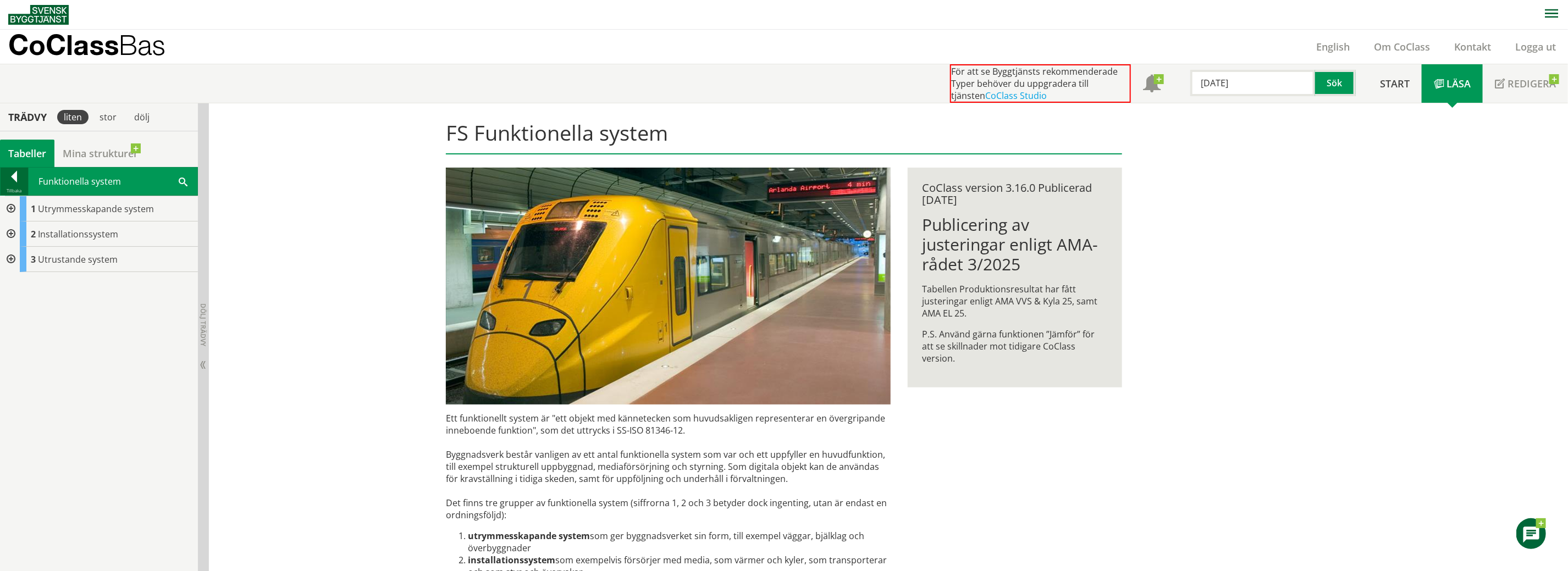
click at [8, 173] on div at bounding box center [14, 178] width 27 height 16
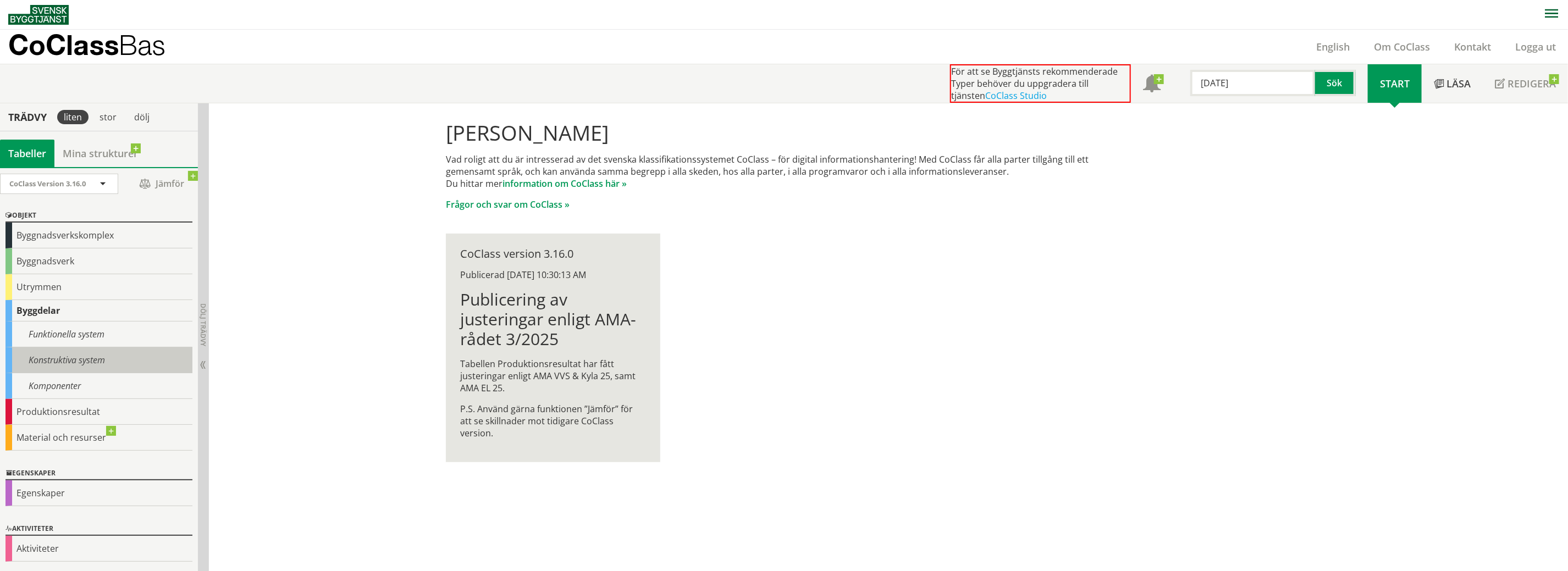
click at [71, 353] on div "Konstruktiva system" at bounding box center [99, 360] width 187 height 25
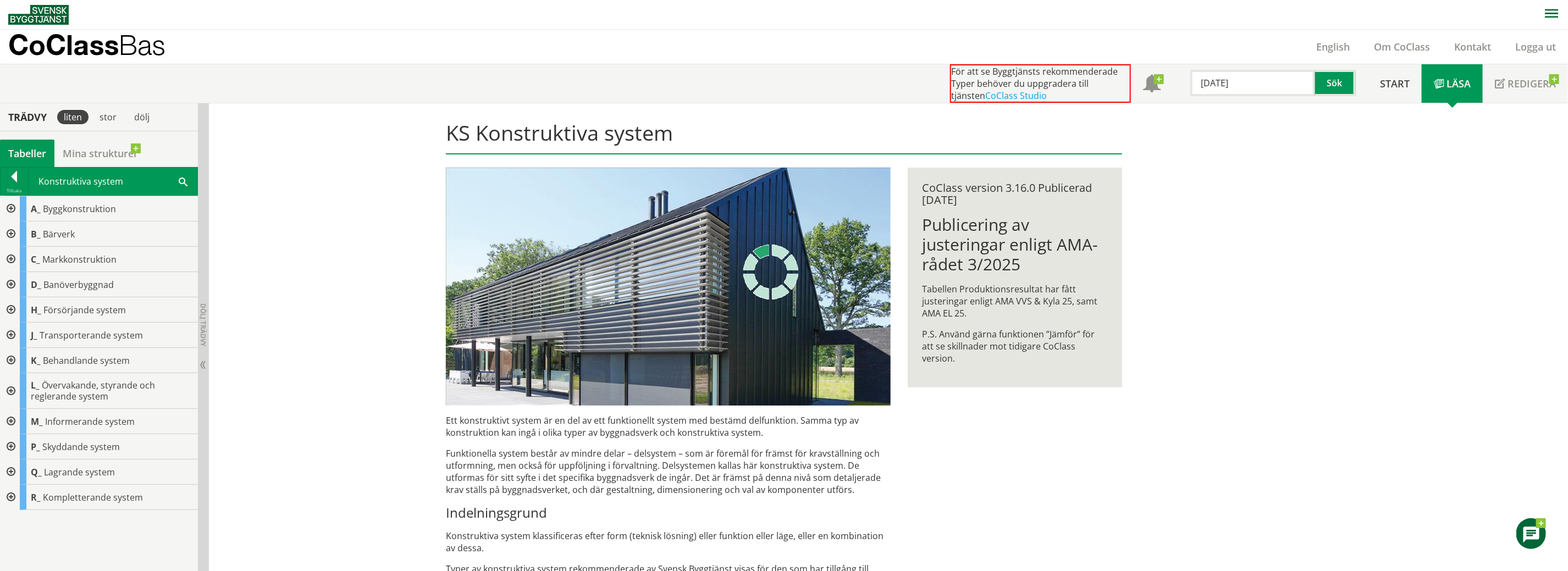
click at [12, 208] on div at bounding box center [10, 209] width 20 height 25
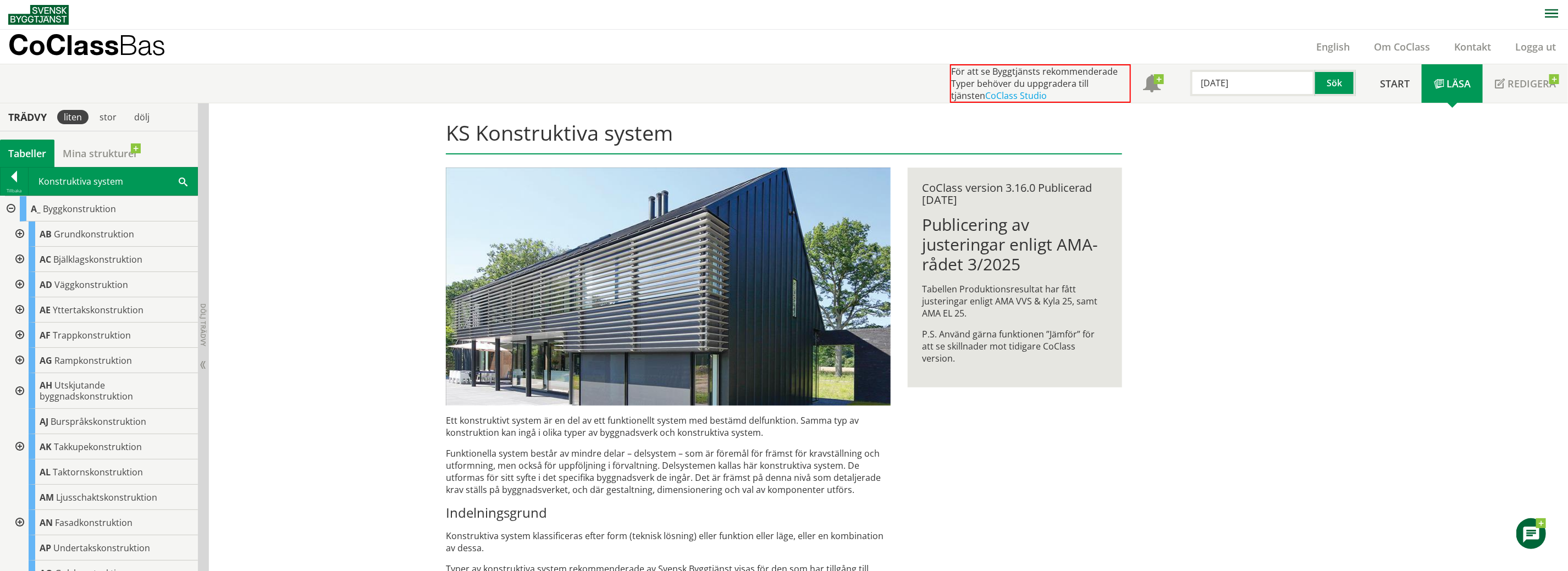
click at [18, 283] on div at bounding box center [19, 284] width 20 height 25
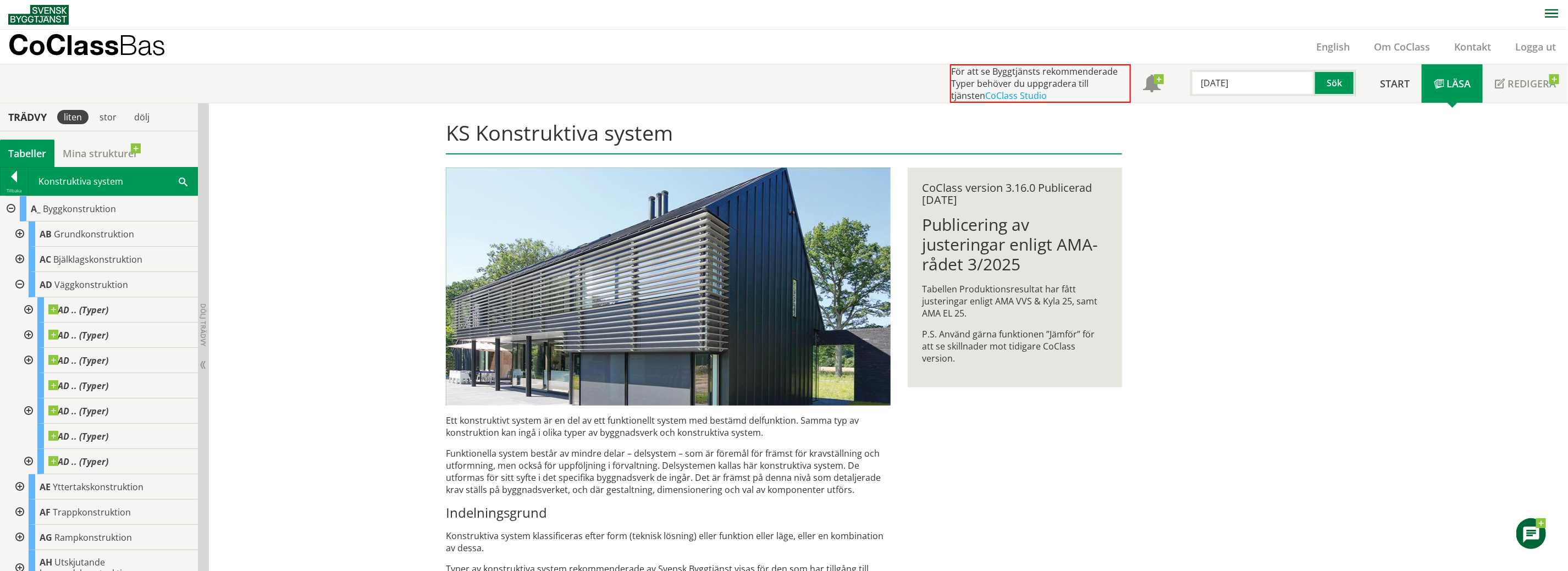
click at [30, 309] on div at bounding box center [27, 310] width 20 height 25
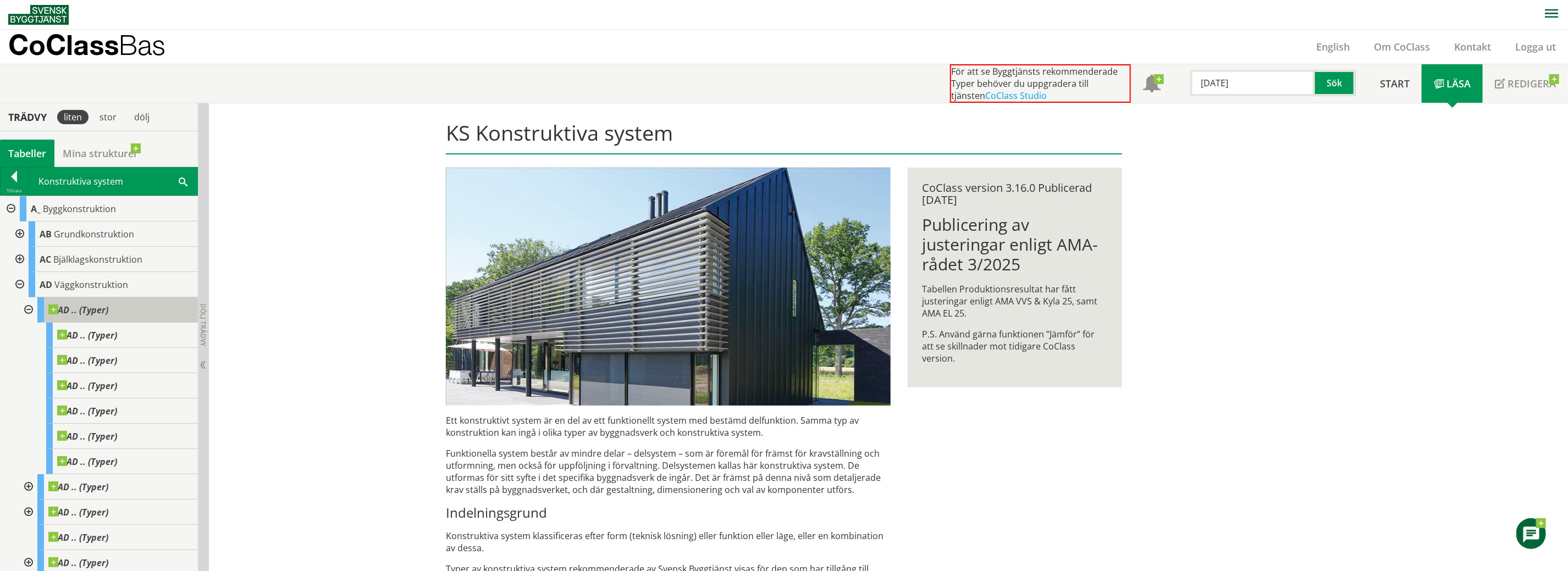
click at [83, 307] on span "AD .. (Typer)" at bounding box center [78, 310] width 60 height 11
click at [96, 283] on span "Väggkonstruktion" at bounding box center [91, 284] width 74 height 12
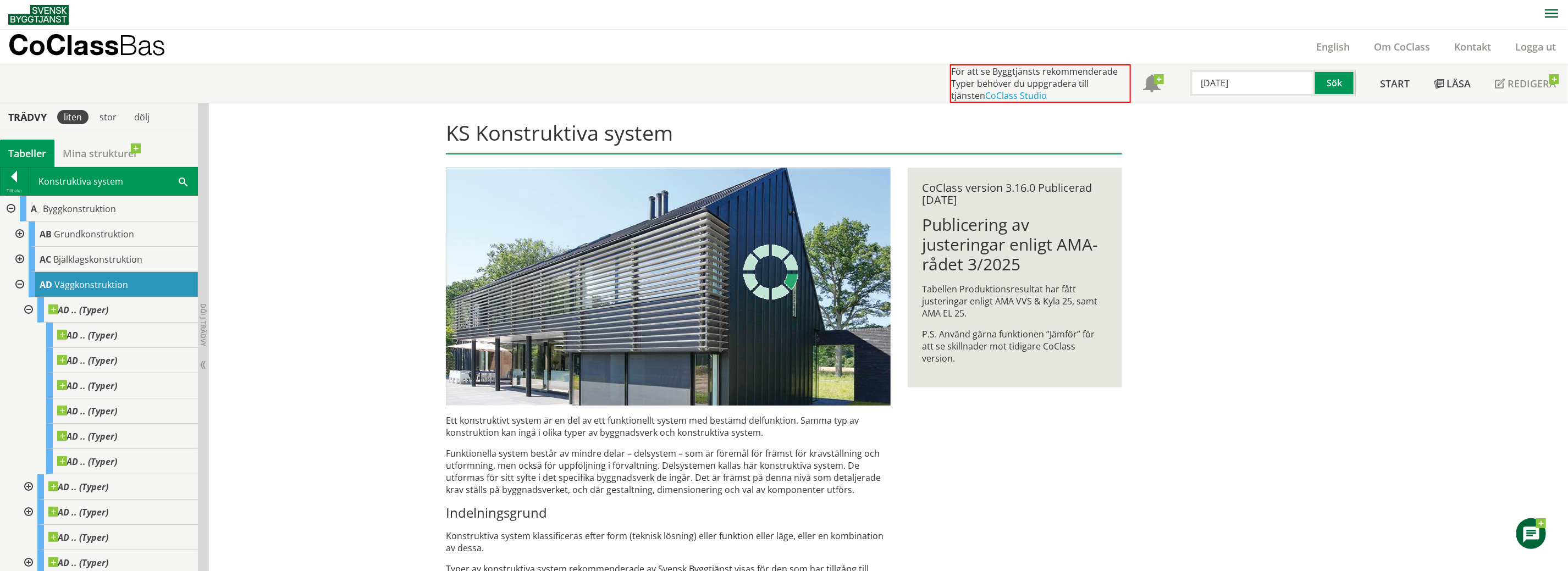
scroll to position [99, 0]
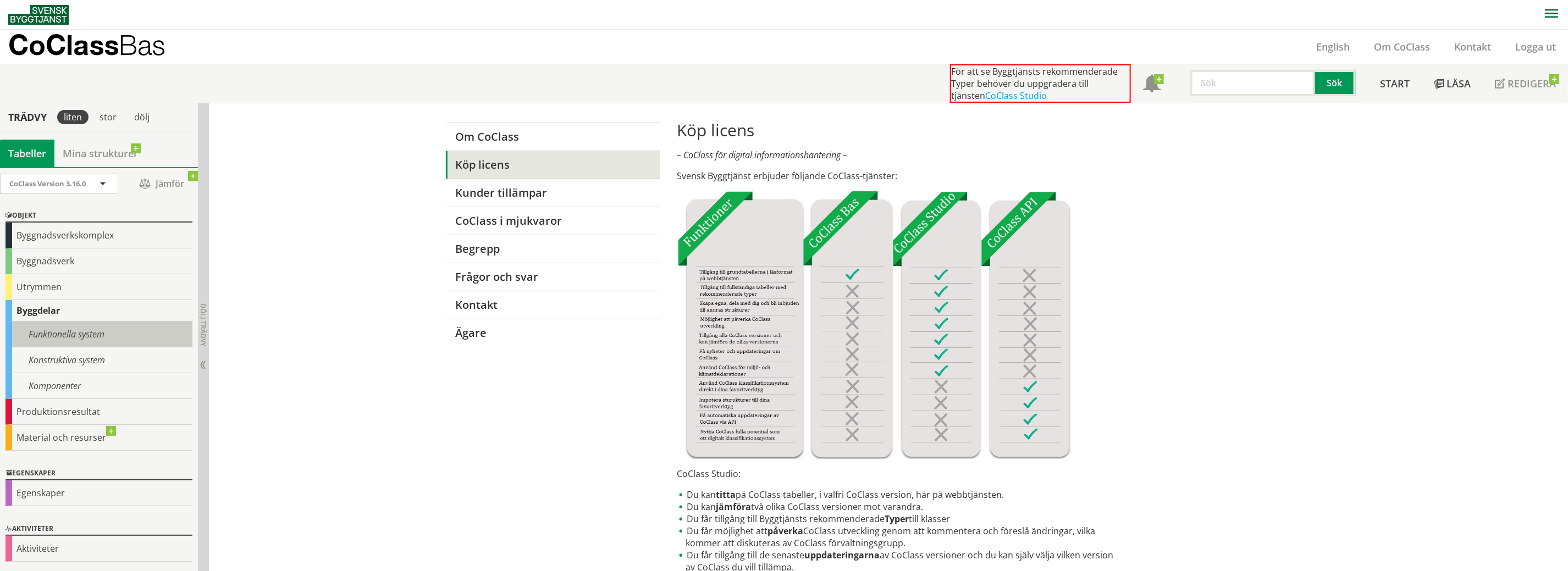
drag, startPoint x: 142, startPoint y: 335, endPoint x: 147, endPoint y: 328, distance: 8.6
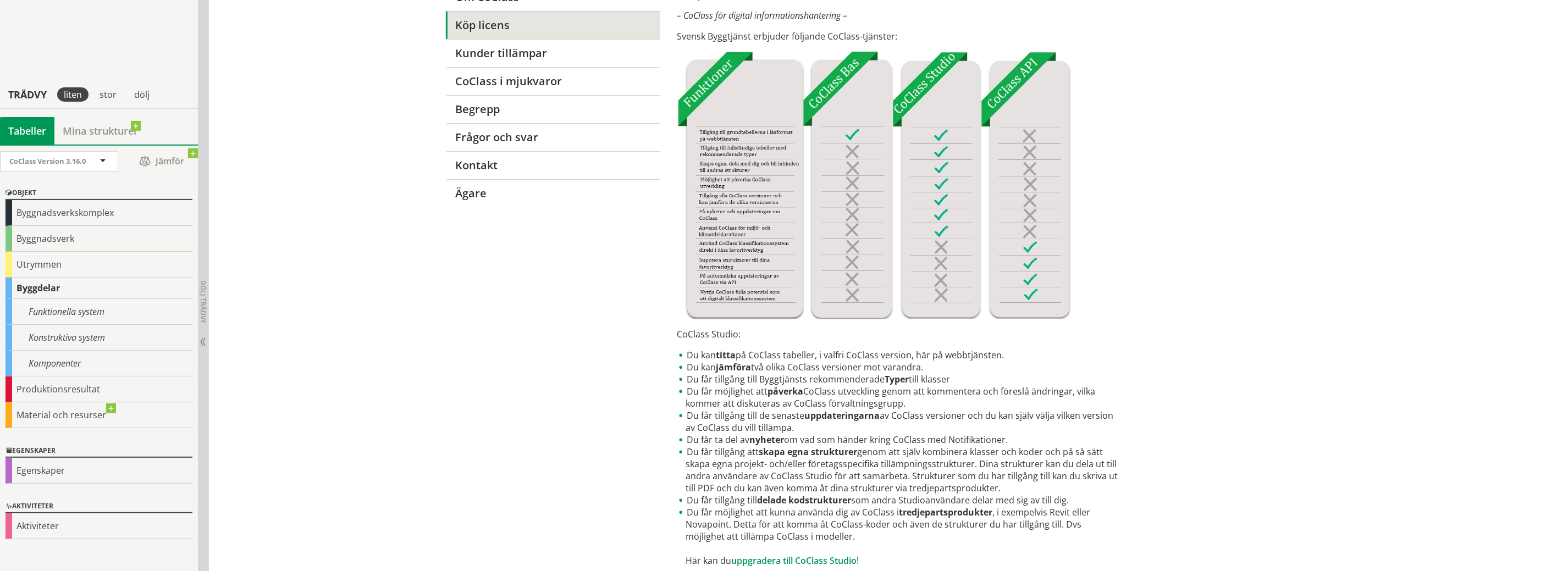
scroll to position [219, 0]
